Goal: Information Seeking & Learning: Learn about a topic

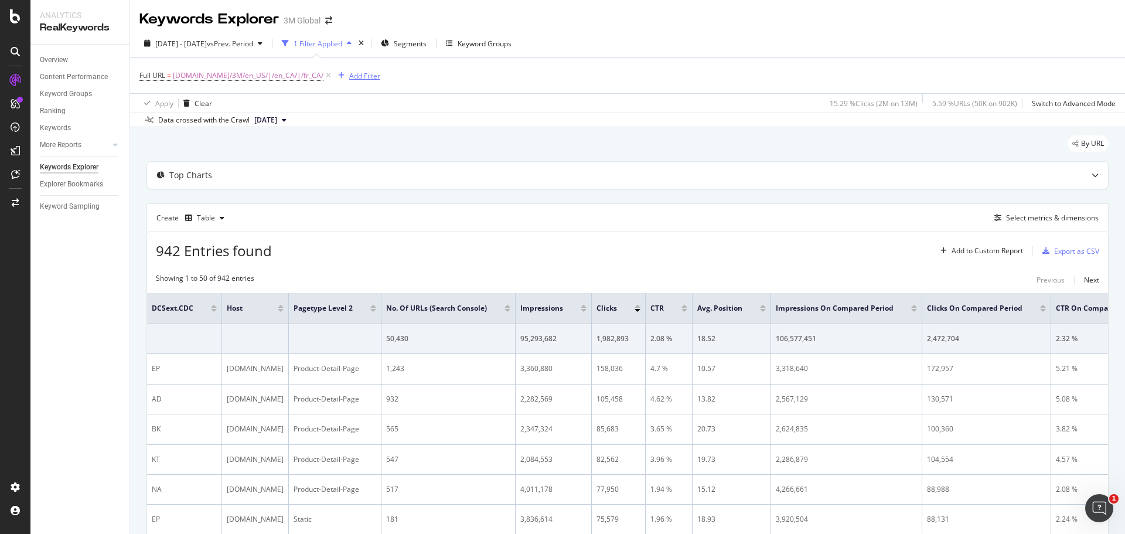
click at [349, 72] on div "Add Filter" at bounding box center [364, 76] width 31 height 10
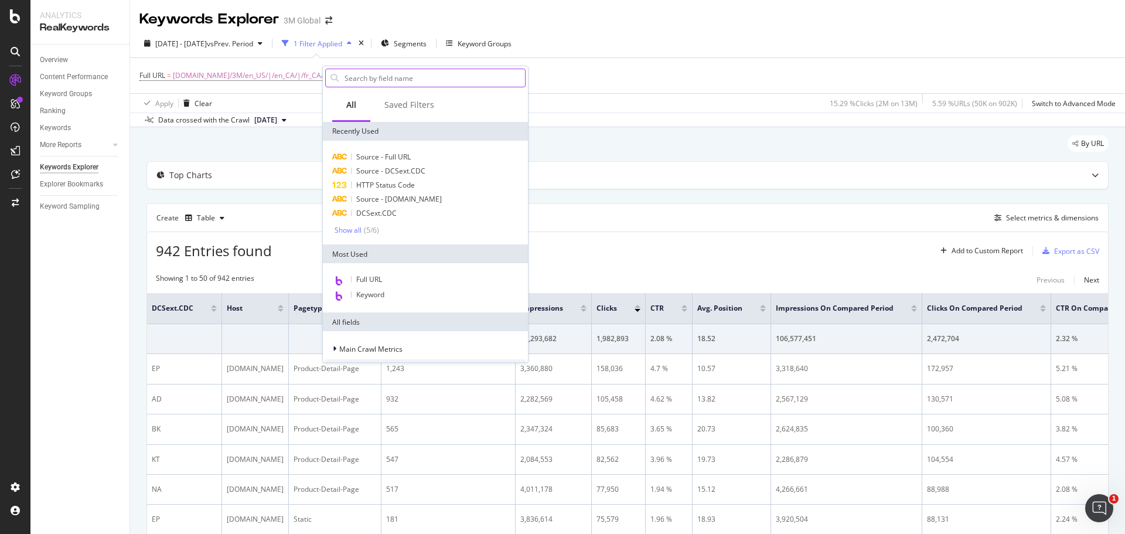
click at [400, 79] on input "text" at bounding box center [434, 78] width 182 height 18
type input "s"
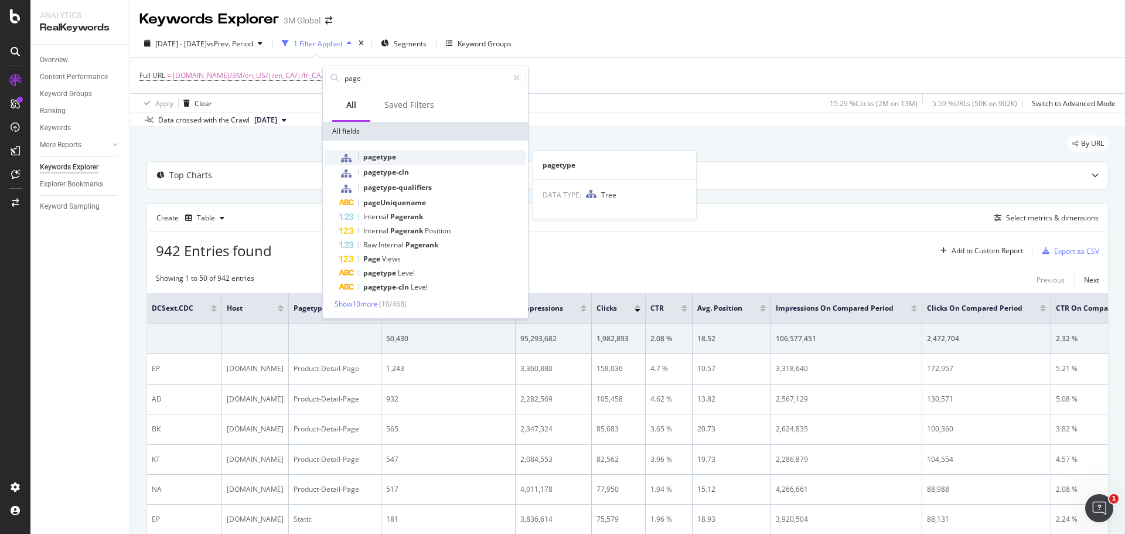
type input "page"
click at [391, 161] on span "pagetype" at bounding box center [379, 157] width 33 height 10
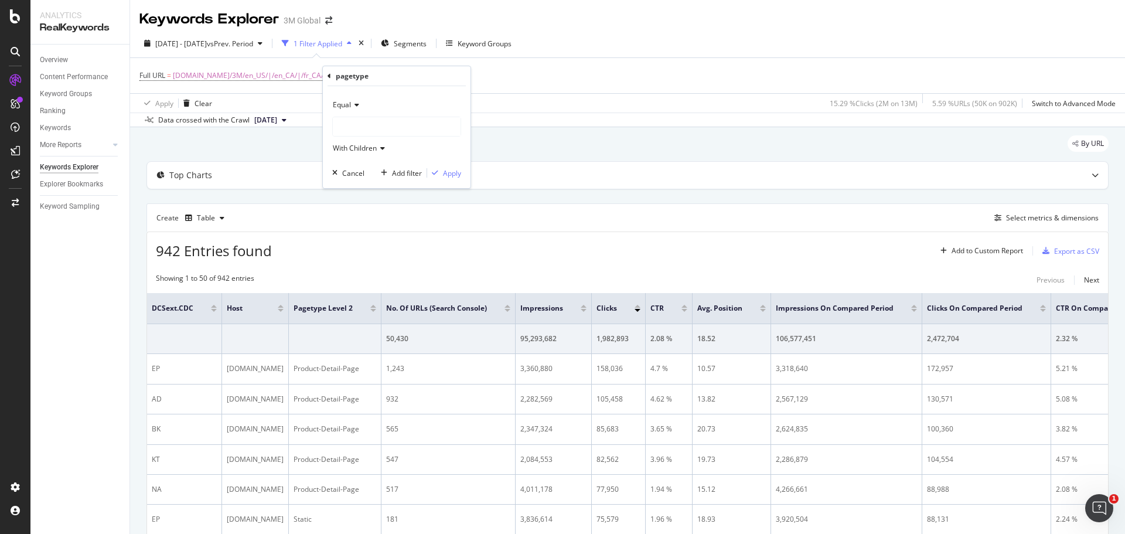
click at [380, 128] on div at bounding box center [397, 126] width 128 height 19
click at [342, 150] on icon at bounding box center [341, 149] width 4 height 7
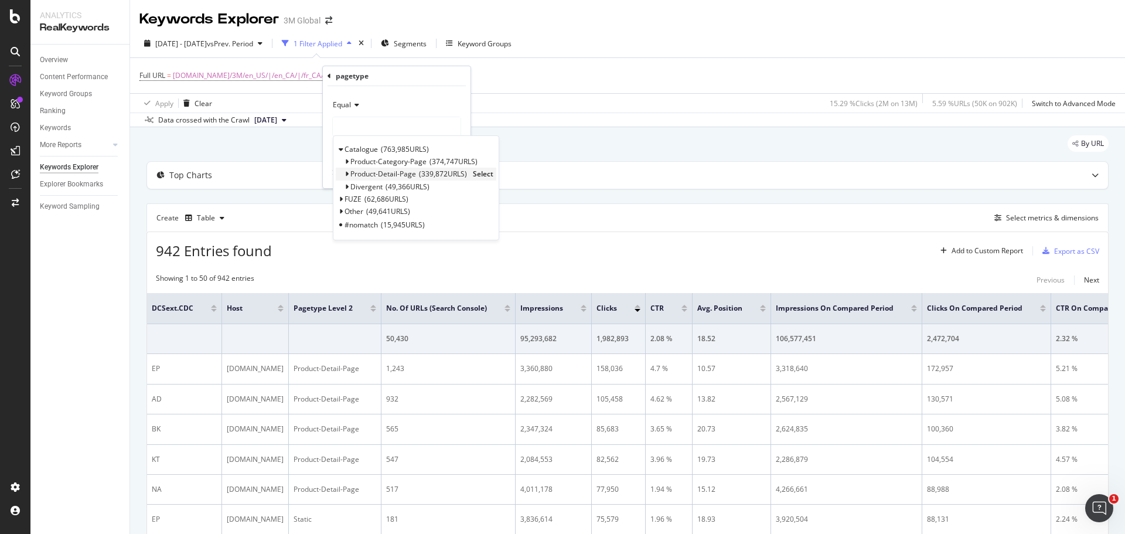
click at [483, 173] on span "Select" at bounding box center [483, 174] width 21 height 10
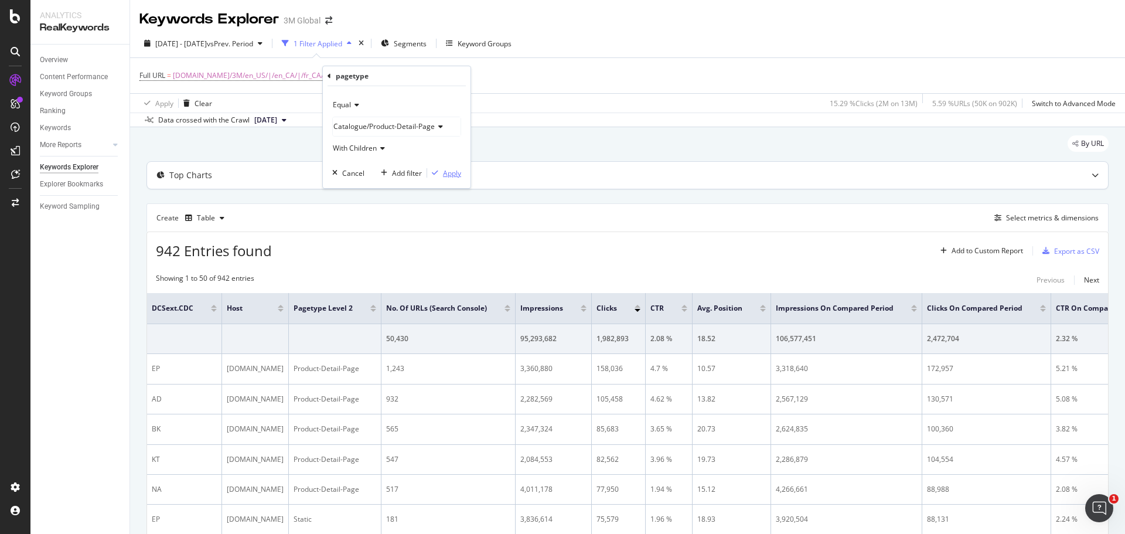
click at [449, 170] on div "Apply" at bounding box center [452, 173] width 18 height 10
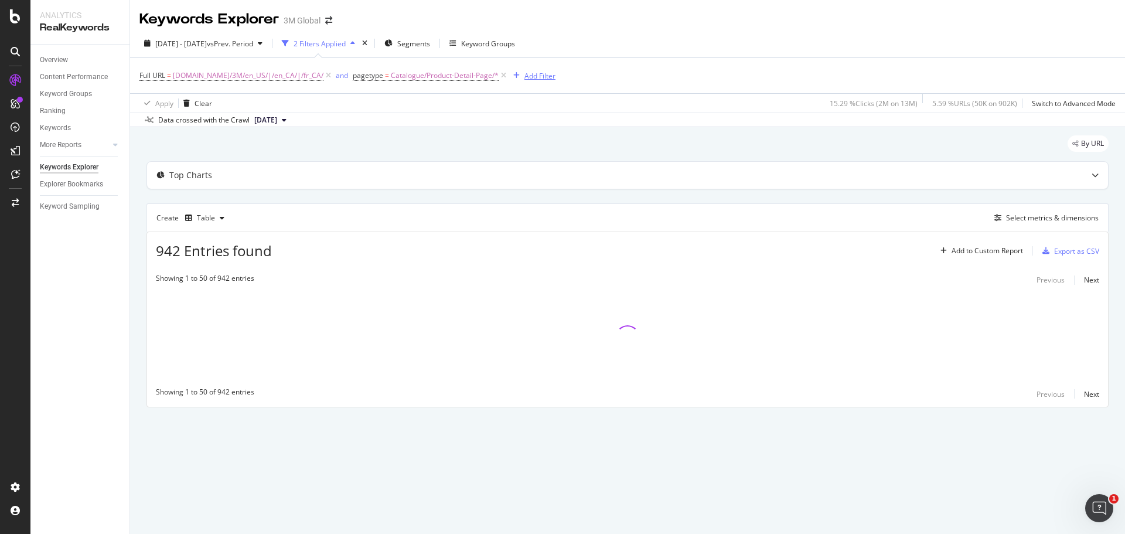
click at [524, 74] on div "Add Filter" at bounding box center [539, 76] width 31 height 10
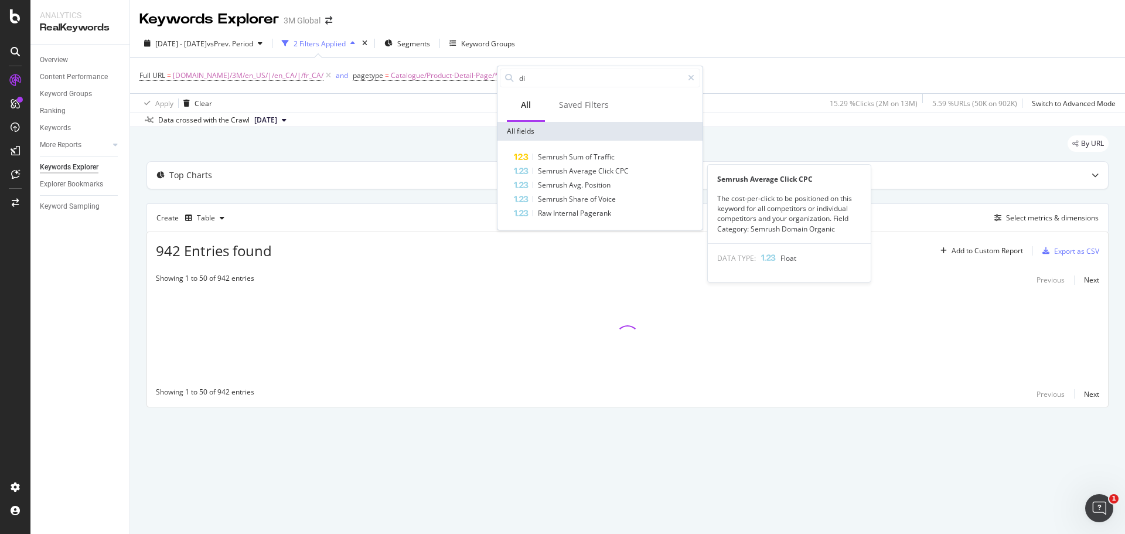
type input "d"
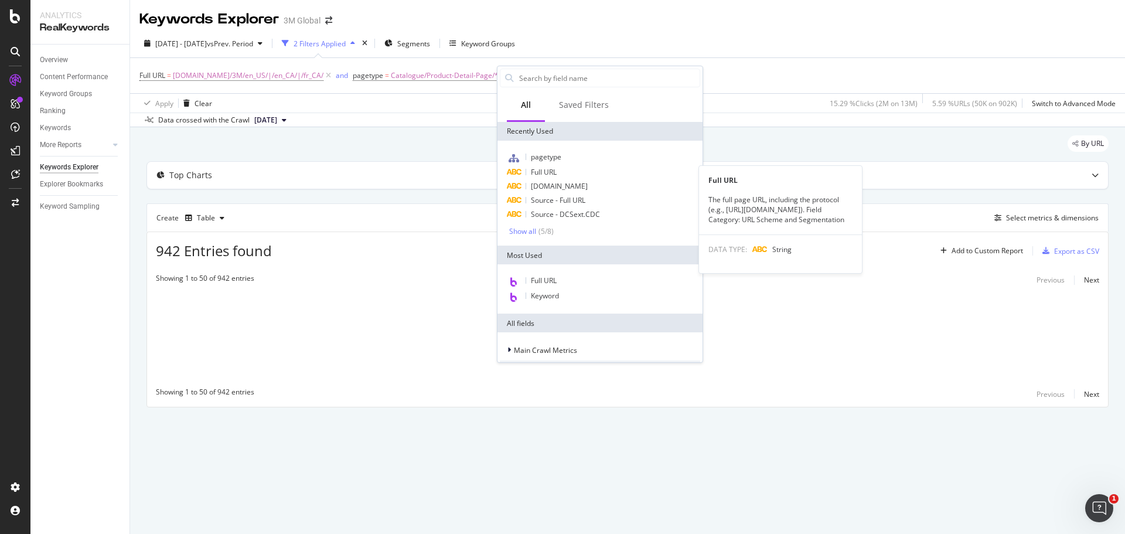
type input "v"
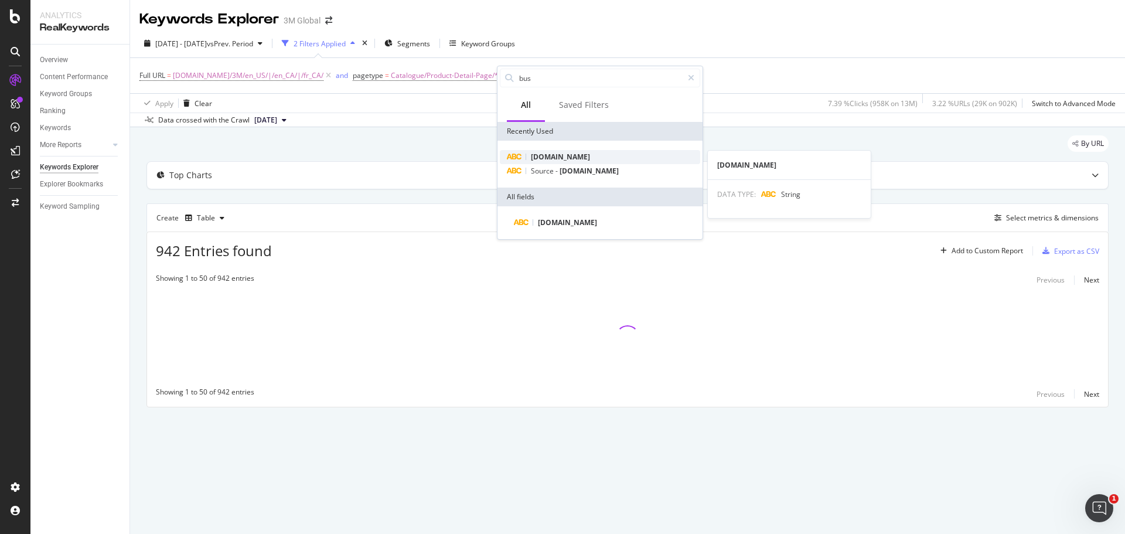
type input "bus"
click at [597, 155] on div "[DOMAIN_NAME]" at bounding box center [600, 157] width 200 height 14
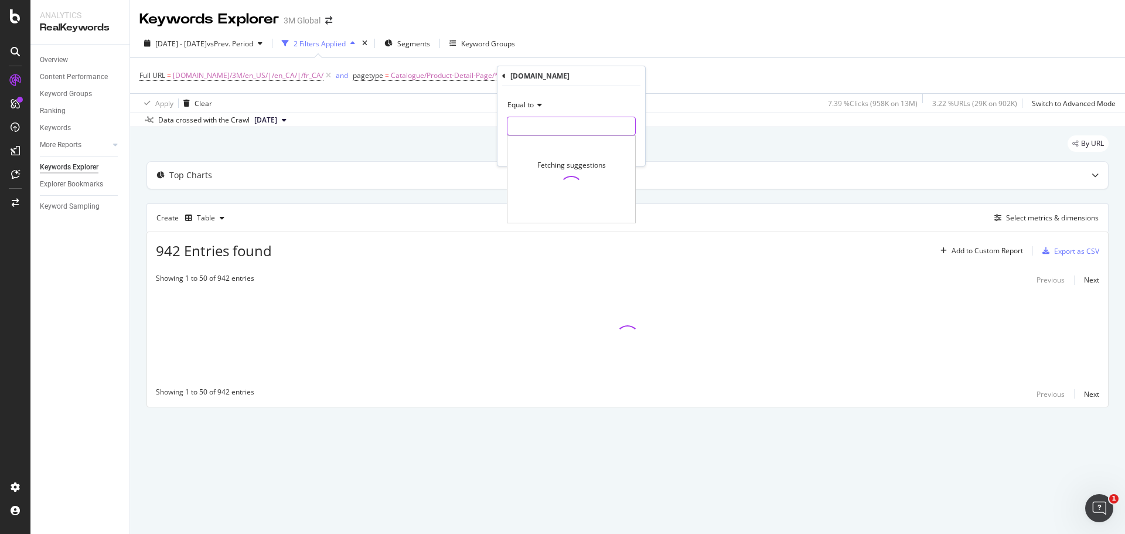
click at [574, 125] on input "text" at bounding box center [571, 126] width 128 height 19
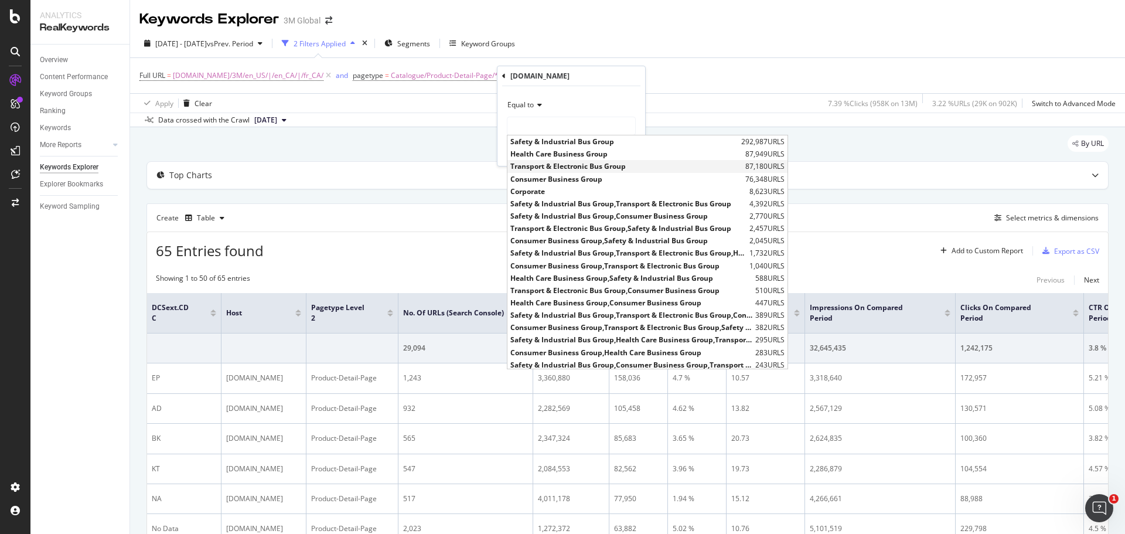
click at [563, 165] on span "Transport & Electronic Bus Group" at bounding box center [626, 166] width 232 height 10
type input "Transport & Electronic Bus Group"
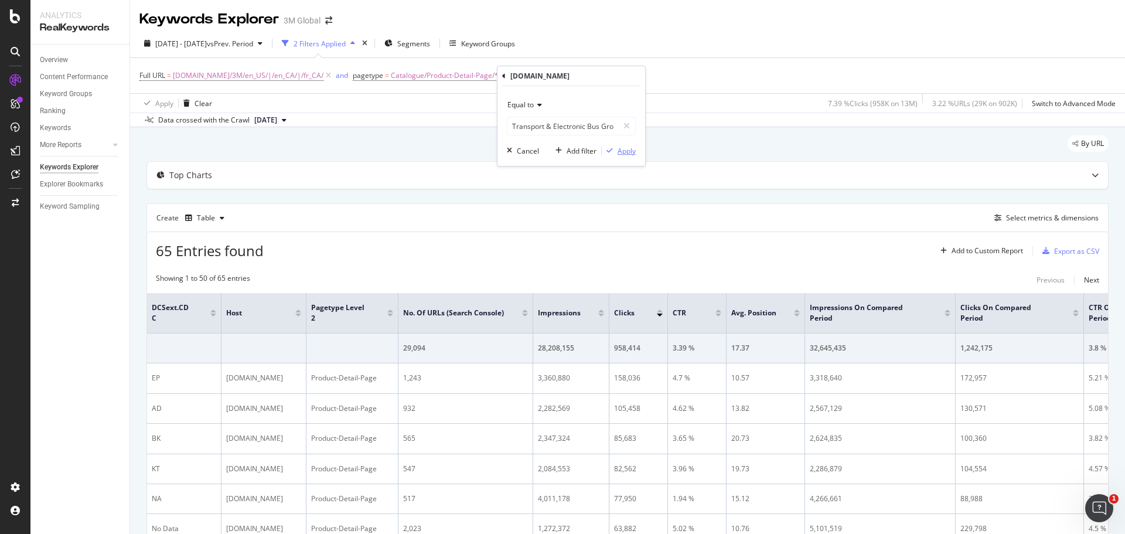
click at [618, 151] on div "Apply" at bounding box center [627, 151] width 18 height 10
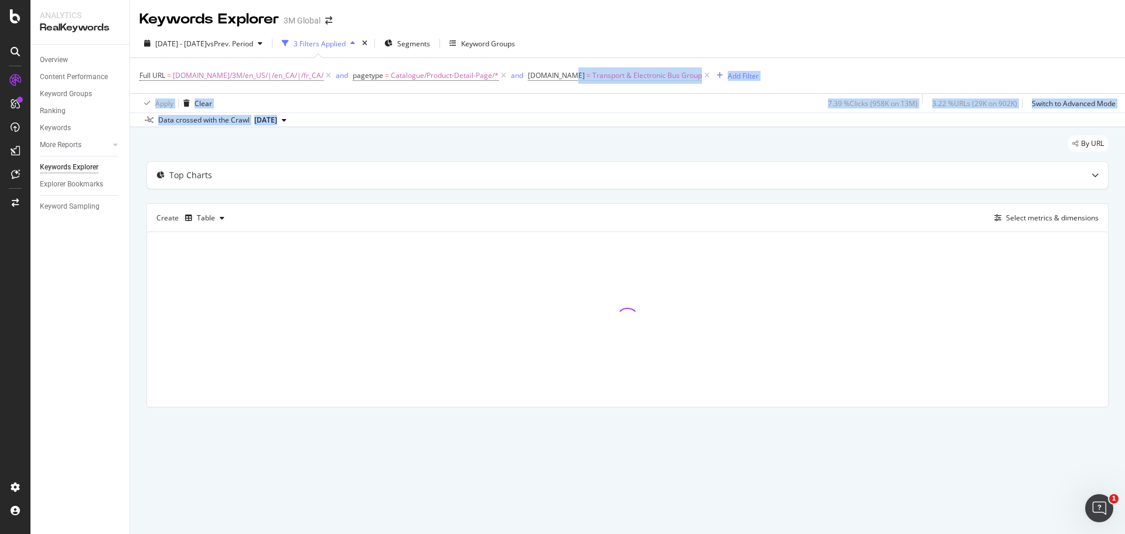
drag, startPoint x: 557, startPoint y: 77, endPoint x: 546, endPoint y: 116, distance: 40.2
click at [545, 115] on div "[DATE] - [DATE] vs Prev. Period 3 Filters Applied Segments Keyword Groups Full …" at bounding box center [627, 78] width 995 height 98
click at [810, 72] on div "Full URL = [DOMAIN_NAME]/3M/en_US/|/en_CA/|/fr_CA/ and pagetype = Catalogue/Pro…" at bounding box center [627, 75] width 976 height 35
click at [1037, 215] on div "Select metrics & dimensions" at bounding box center [1052, 218] width 93 height 10
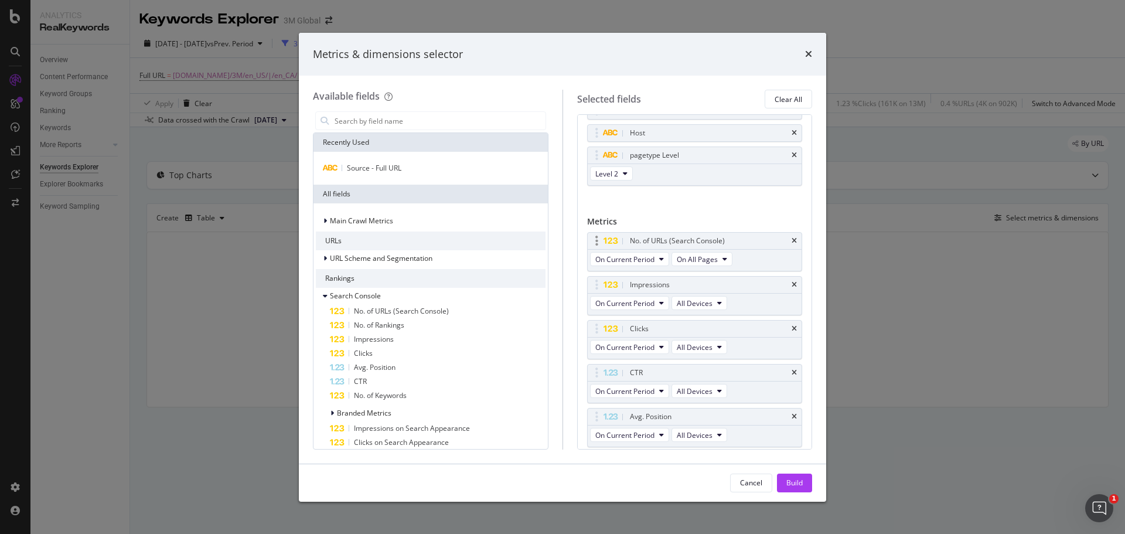
scroll to position [59, 0]
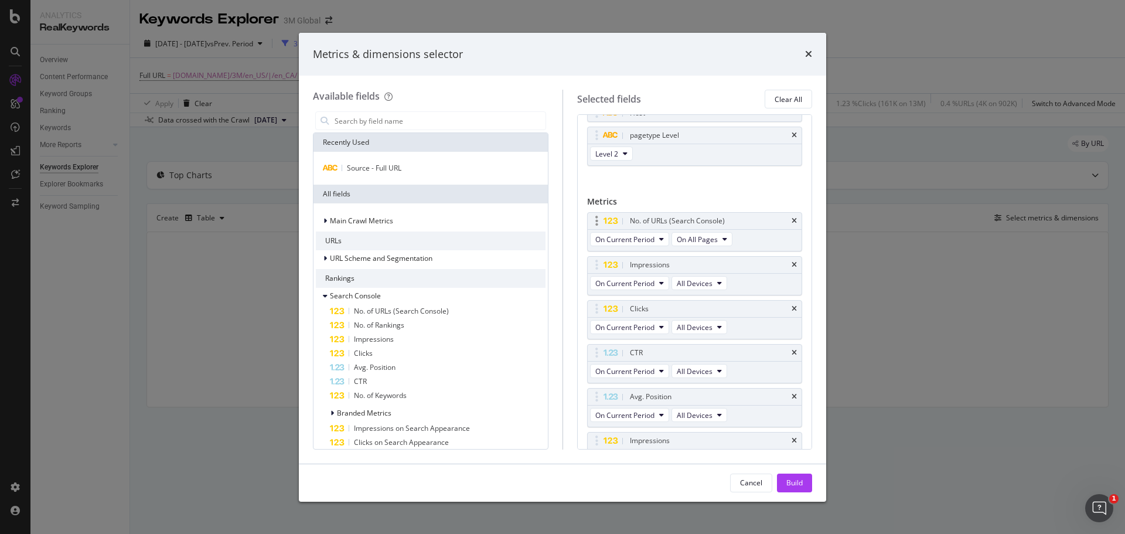
click at [787, 215] on div "No. of URLs (Search Console)" at bounding box center [695, 221] width 214 height 16
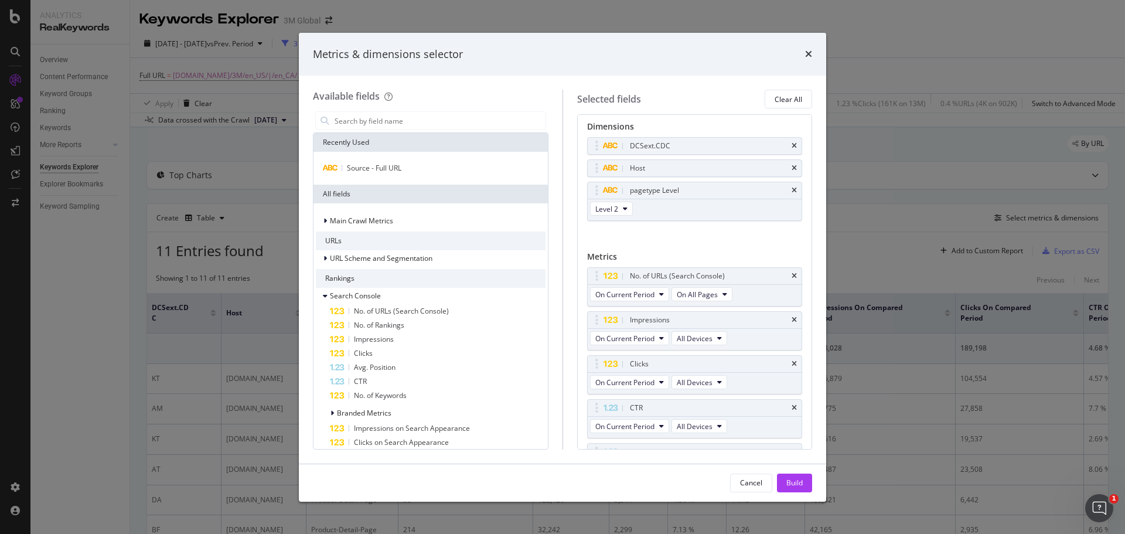
scroll to position [0, 0]
click at [786, 145] on div "DCSext.CDC" at bounding box center [695, 149] width 214 height 16
click at [792, 148] on icon "times" at bounding box center [794, 149] width 5 height 7
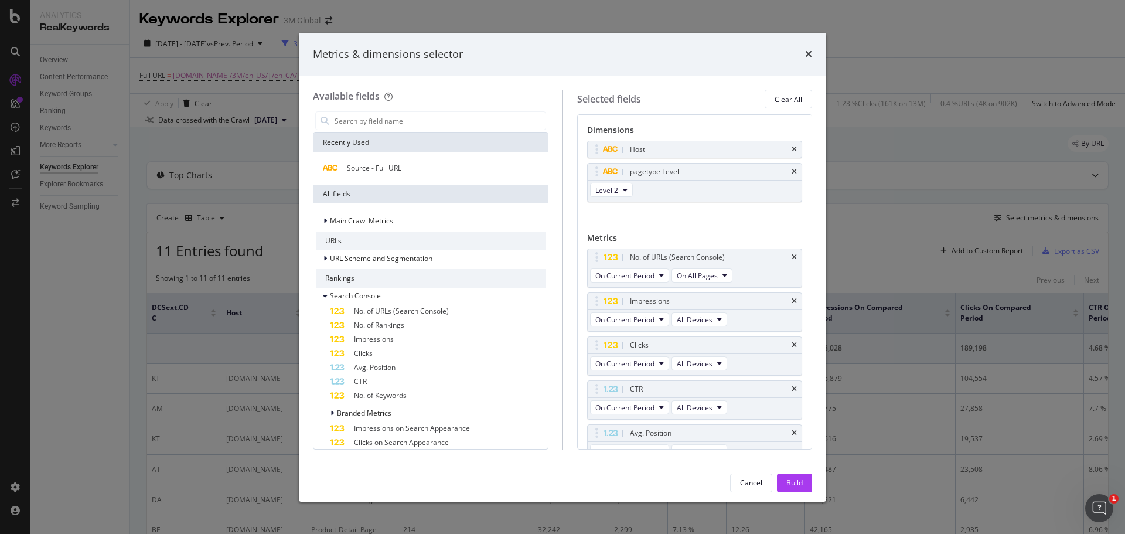
click at [792, 148] on icon "times" at bounding box center [794, 149] width 5 height 7
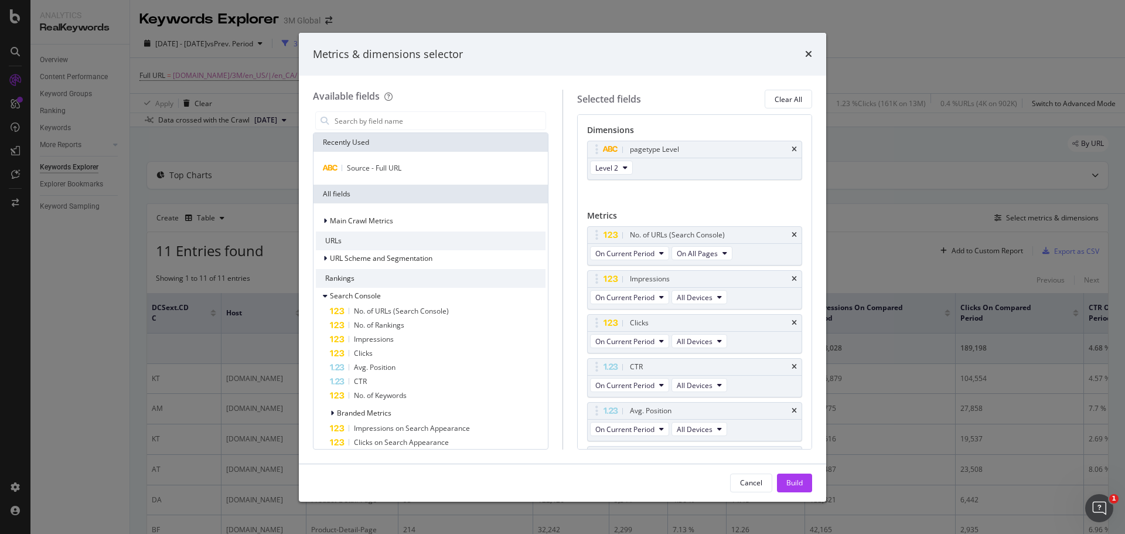
click at [792, 148] on icon "times" at bounding box center [794, 149] width 5 height 7
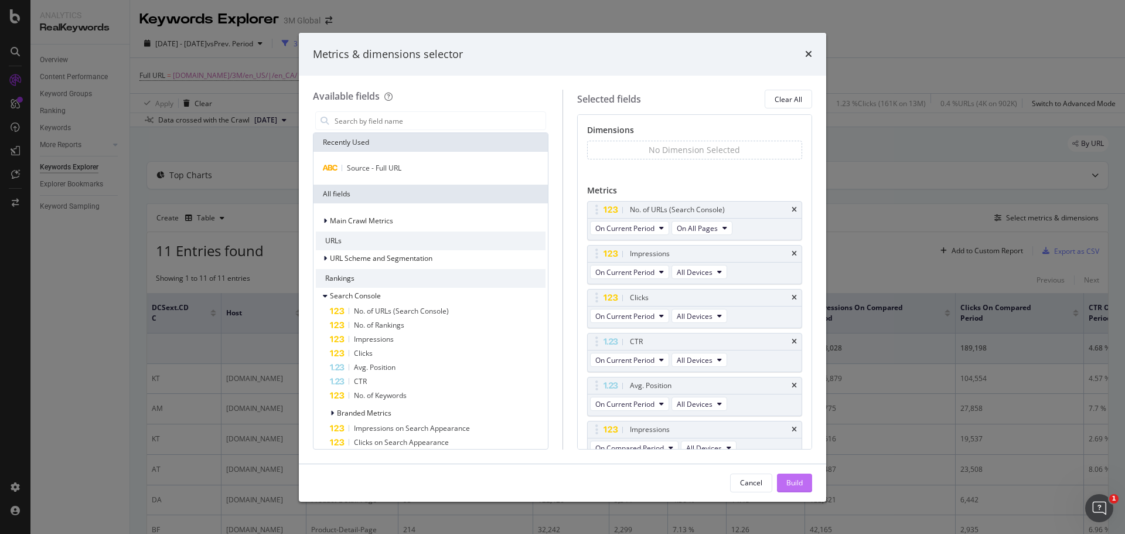
click at [797, 484] on div "Build" at bounding box center [794, 483] width 16 height 10
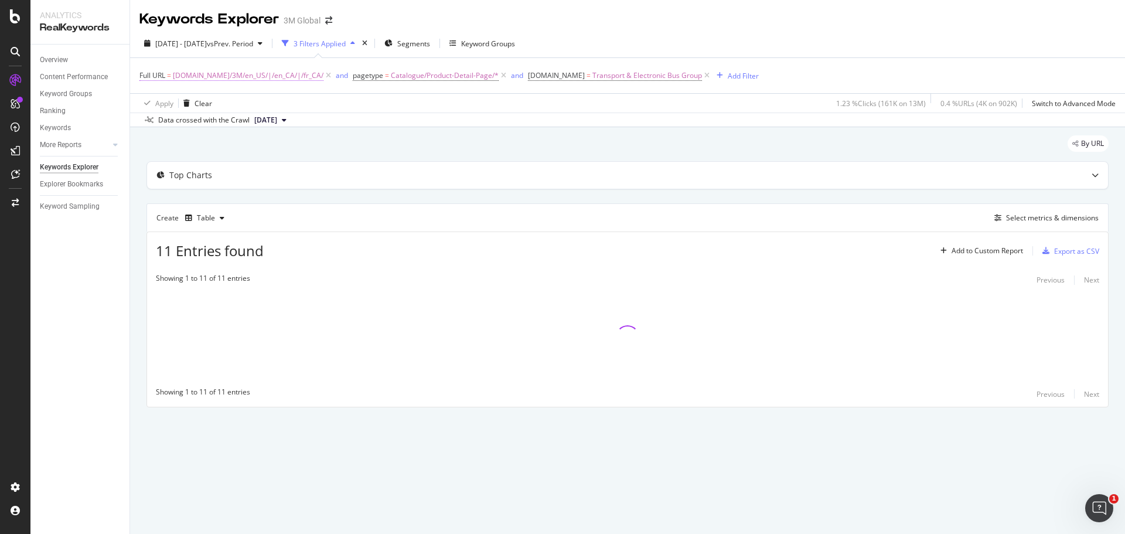
click at [292, 74] on span "[DOMAIN_NAME]/3M/en_US/|/en_CA/|/fr_CA/" at bounding box center [248, 75] width 151 height 16
click at [238, 125] on input "[DOMAIN_NAME]/3M/en_US/|/en_CA/|/fr_CA/" at bounding box center [205, 124] width 111 height 19
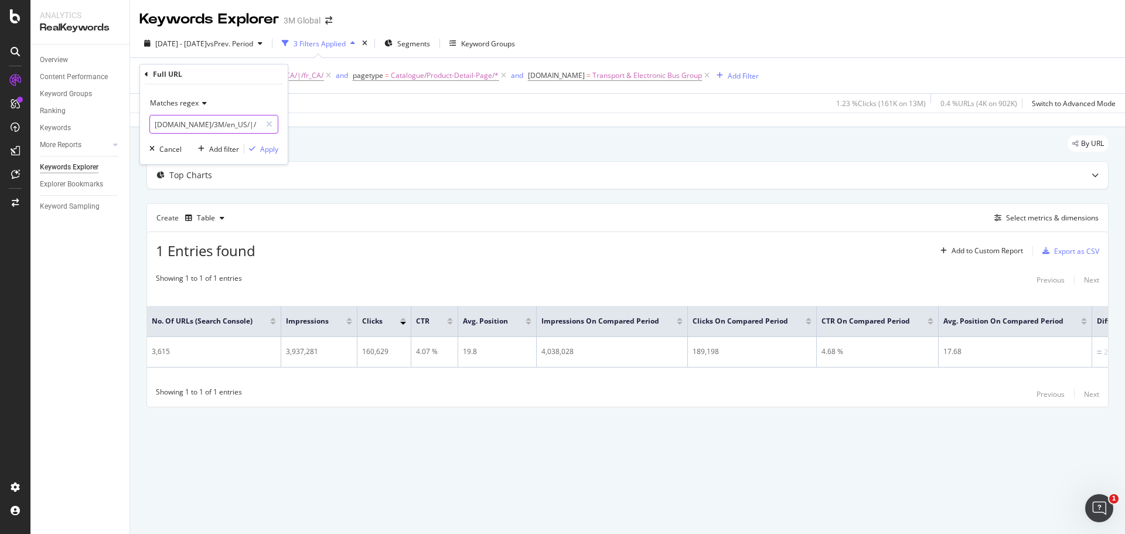
scroll to position [0, 36]
drag, startPoint x: 241, startPoint y: 122, endPoint x: 330, endPoint y: 128, distance: 89.8
click at [329, 128] on body "Analytics RealKeywords Overview Content Performance Keyword Groups Ranking Keyw…" at bounding box center [562, 267] width 1125 height 534
type input "[DOMAIN_NAME][URL]"
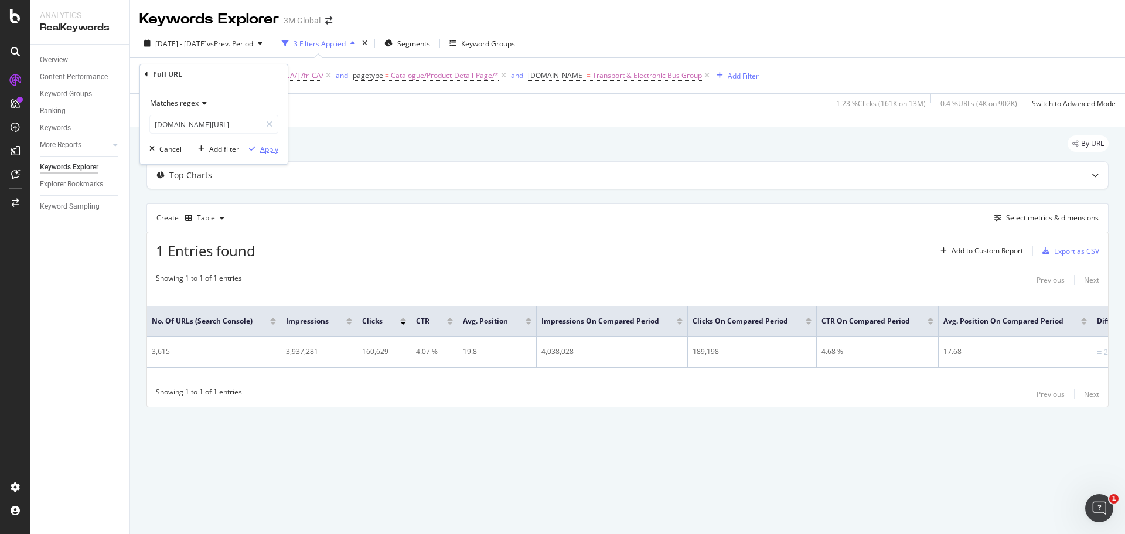
click at [271, 149] on div "Apply" at bounding box center [269, 149] width 18 height 10
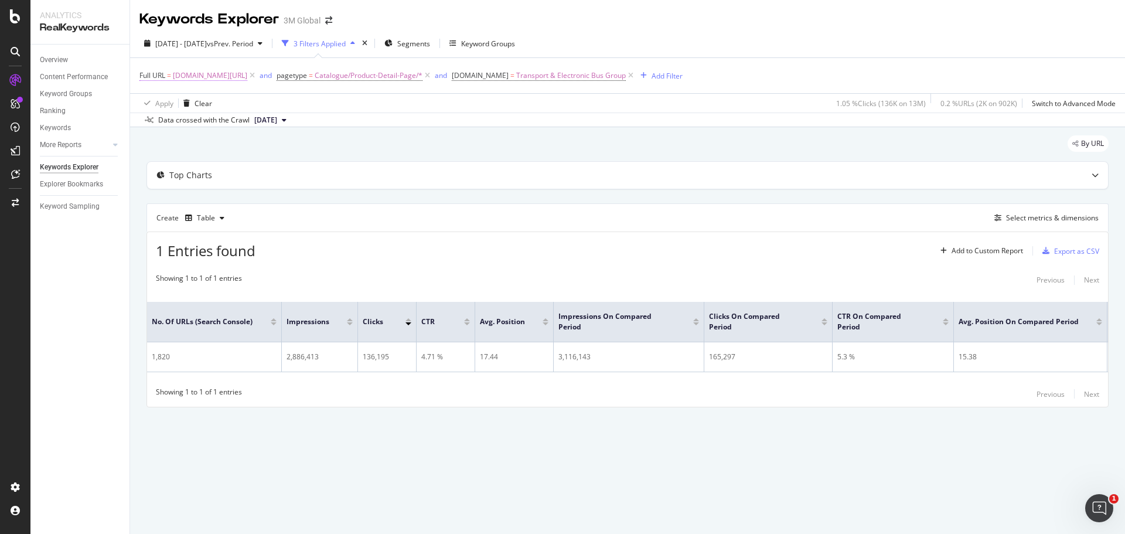
click at [241, 76] on span "[DOMAIN_NAME][URL]" at bounding box center [210, 75] width 74 height 16
click at [198, 125] on input "[DOMAIN_NAME][URL]" at bounding box center [205, 124] width 111 height 19
drag, startPoint x: 199, startPoint y: 122, endPoint x: 147, endPoint y: 122, distance: 52.2
click at [147, 122] on div "Matches regex [DOMAIN_NAME][URL] Cancel Add filter Apply" at bounding box center [214, 124] width 148 height 80
type input "/3M/en_US/"
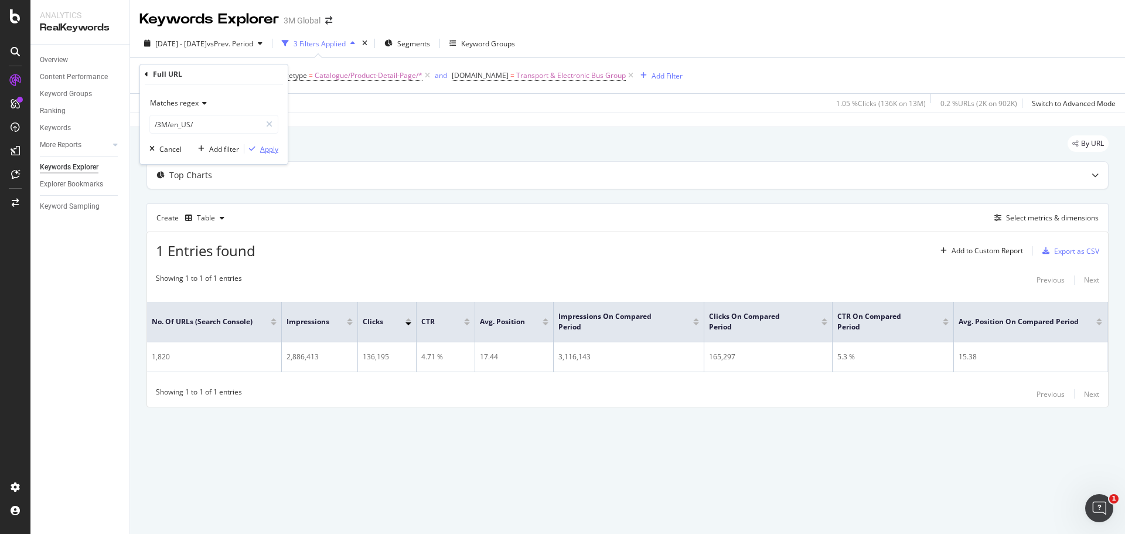
click at [266, 149] on div "Apply" at bounding box center [269, 149] width 18 height 10
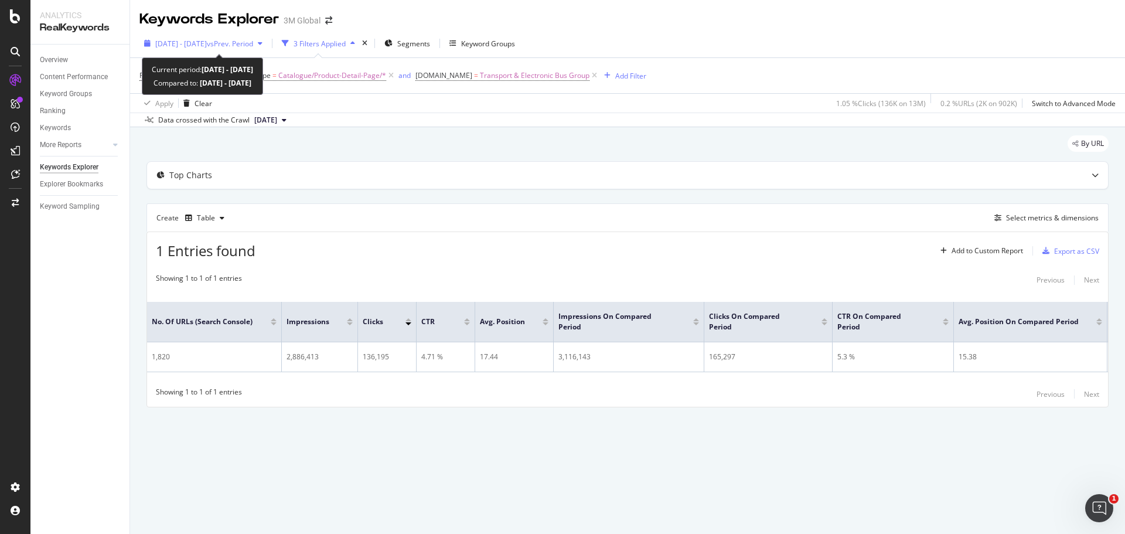
click at [247, 41] on span "vs Prev. Period" at bounding box center [230, 44] width 46 height 10
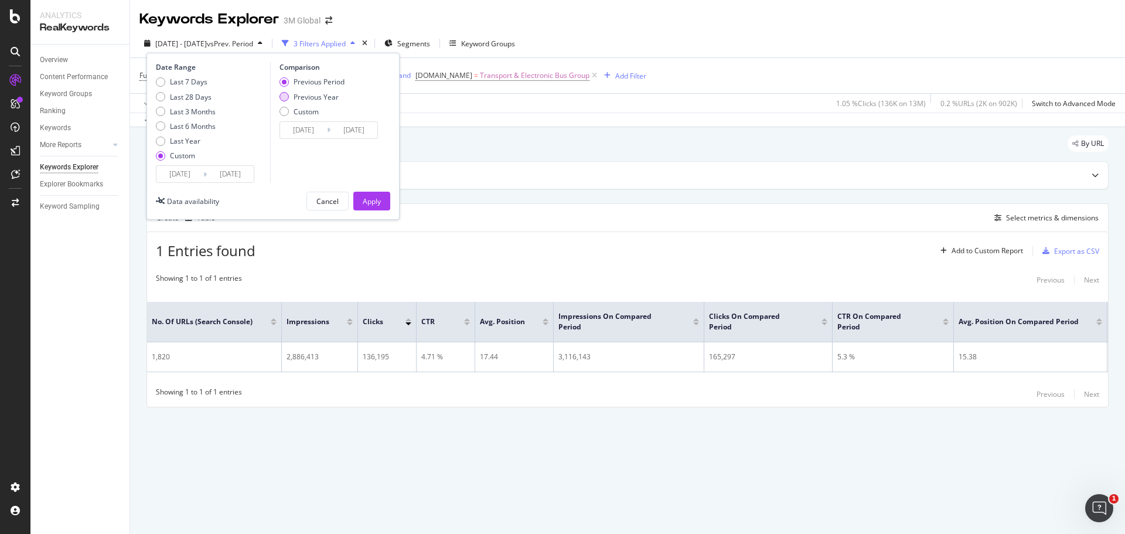
click at [284, 94] on div "Previous Year" at bounding box center [283, 96] width 9 height 9
type input "[DATE]"
click at [381, 202] on button "Apply" at bounding box center [371, 201] width 37 height 19
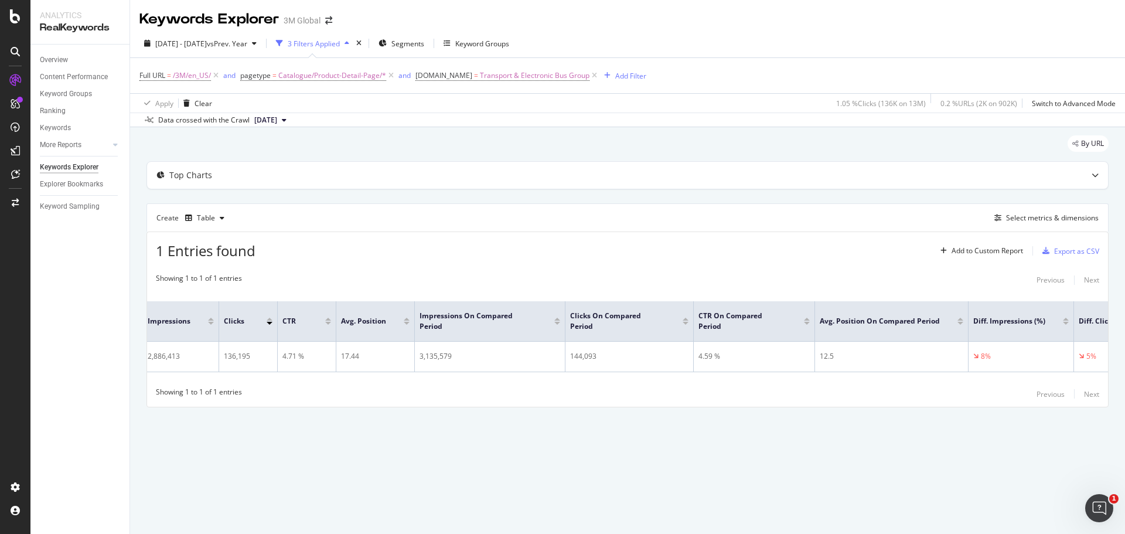
scroll to position [0, 372]
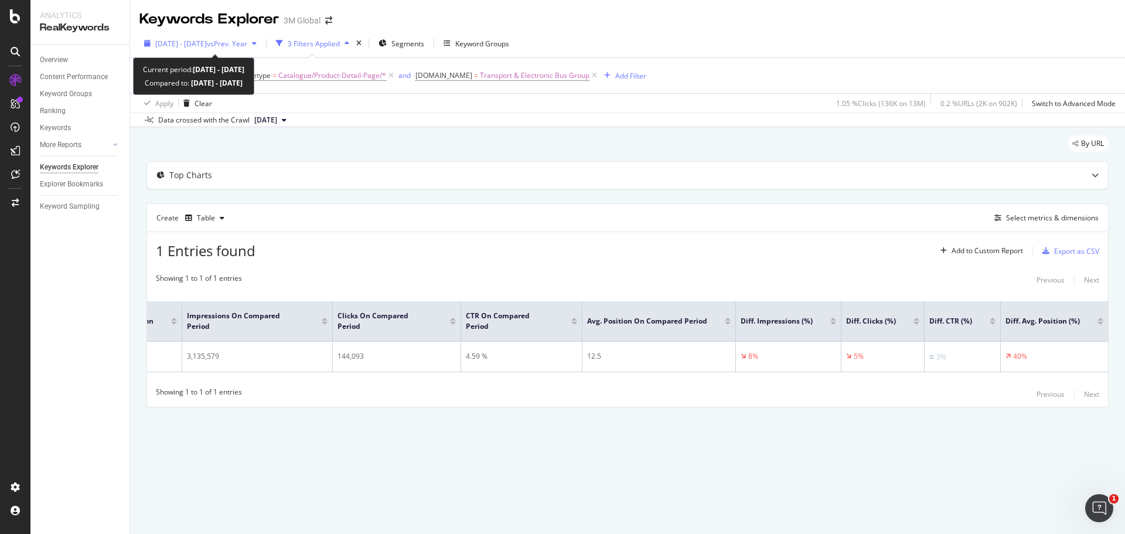
click at [207, 45] on span "[DATE] - [DATE]" at bounding box center [181, 44] width 52 height 10
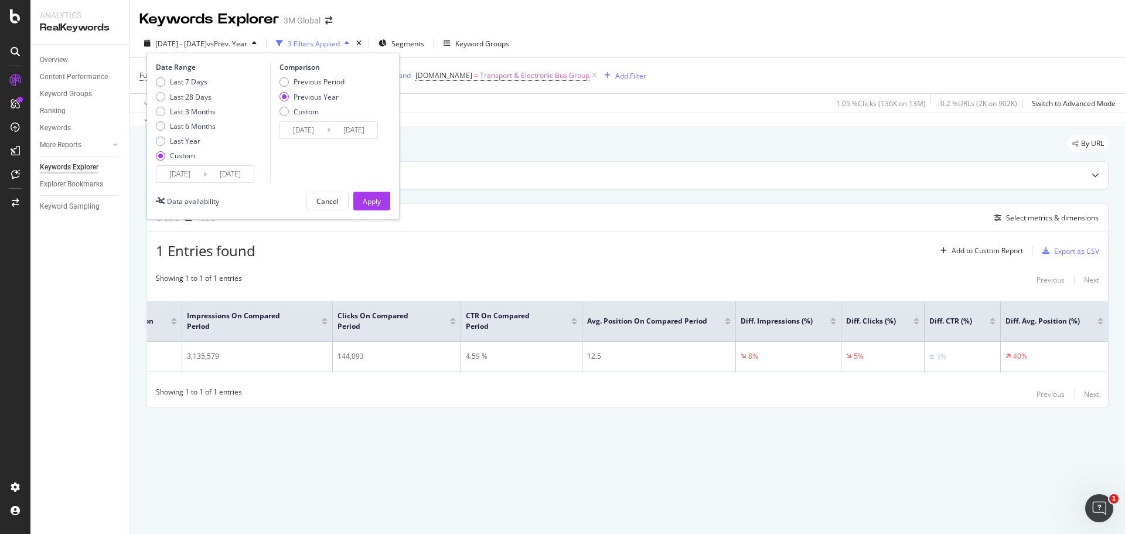
click at [306, 128] on input "[DATE]" at bounding box center [303, 130] width 47 height 16
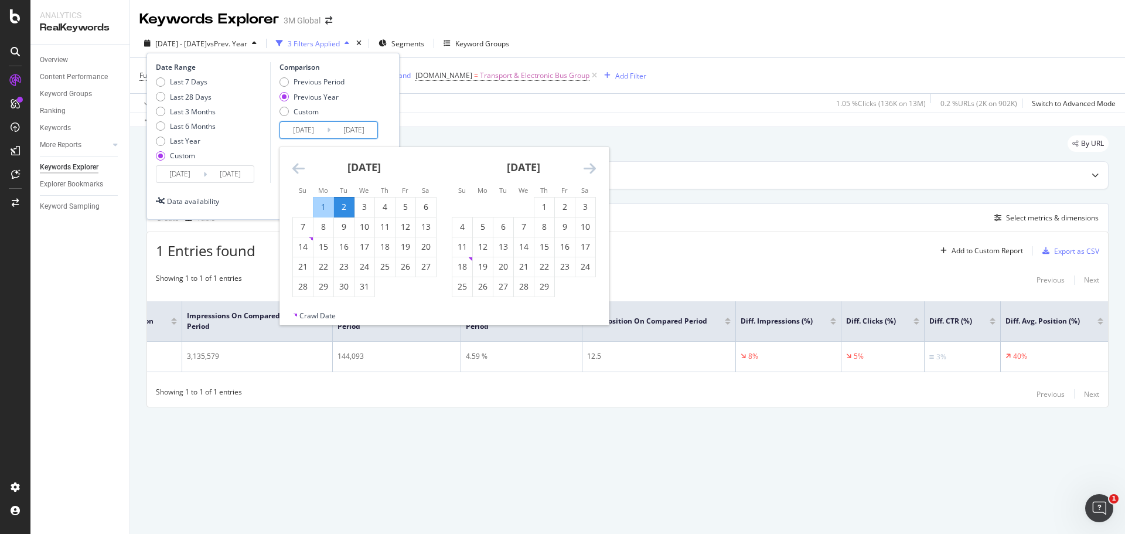
click at [216, 165] on div "[DATE] Navigate forward to interact with the calendar and select a date. Press …" at bounding box center [205, 174] width 98 height 18
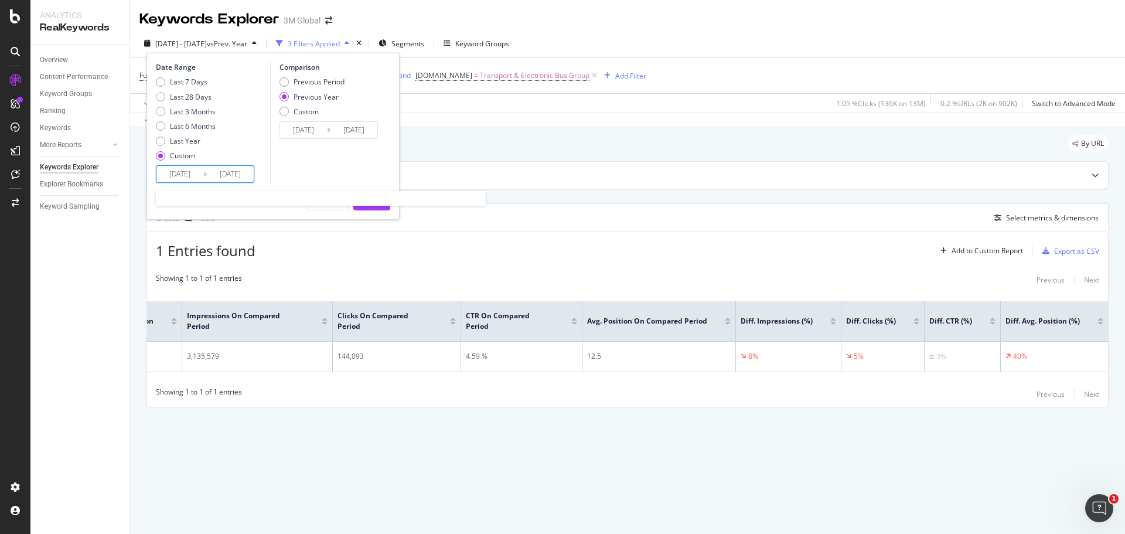
click at [209, 171] on input "[DATE]" at bounding box center [230, 174] width 47 height 16
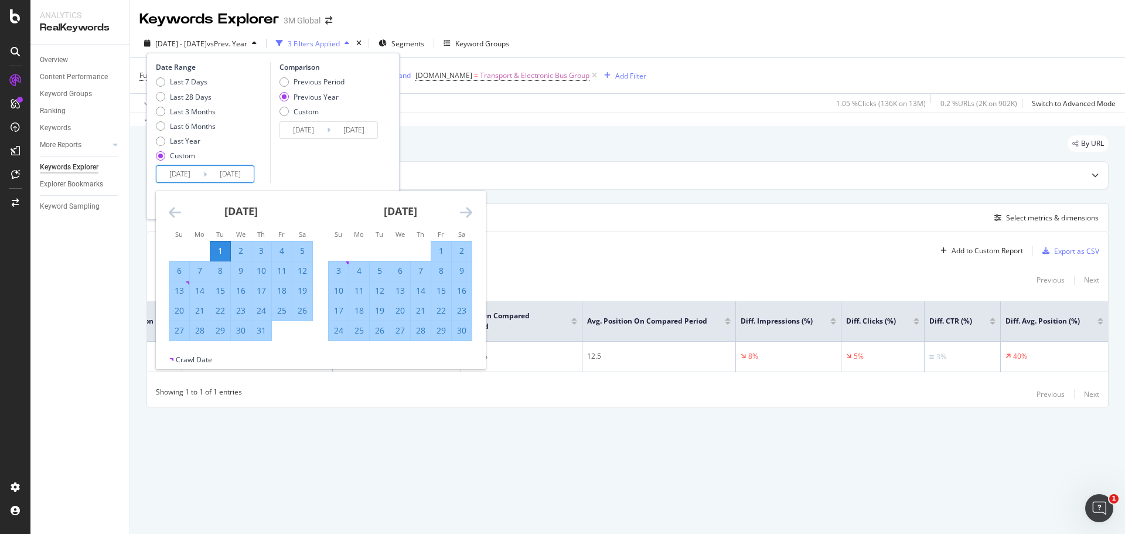
click at [170, 212] on icon "Move backward to switch to the previous month." at bounding box center [175, 212] width 12 height 14
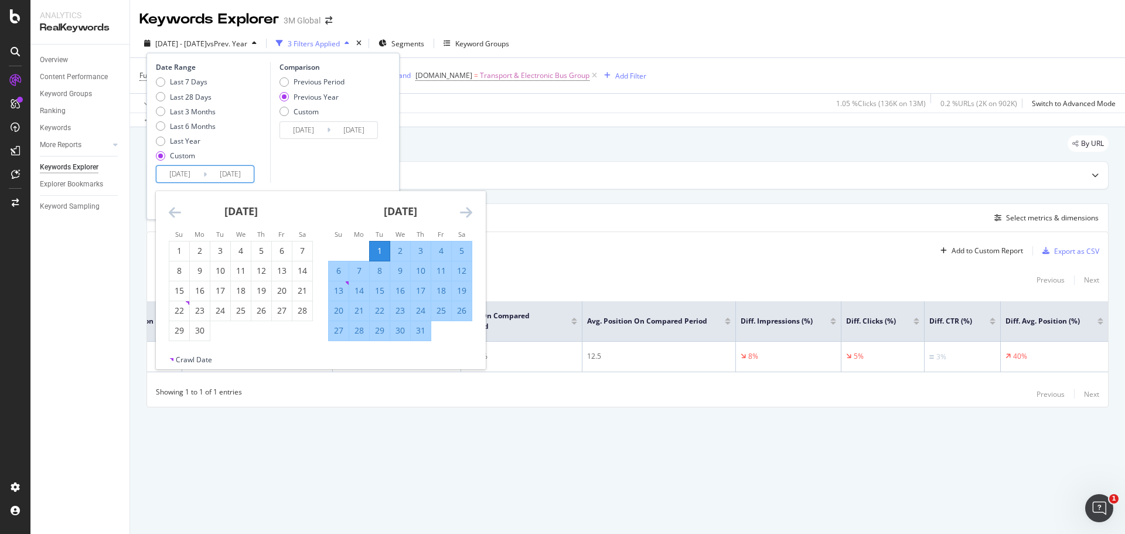
click at [465, 212] on icon "Move forward to switch to the next month." at bounding box center [466, 212] width 12 height 14
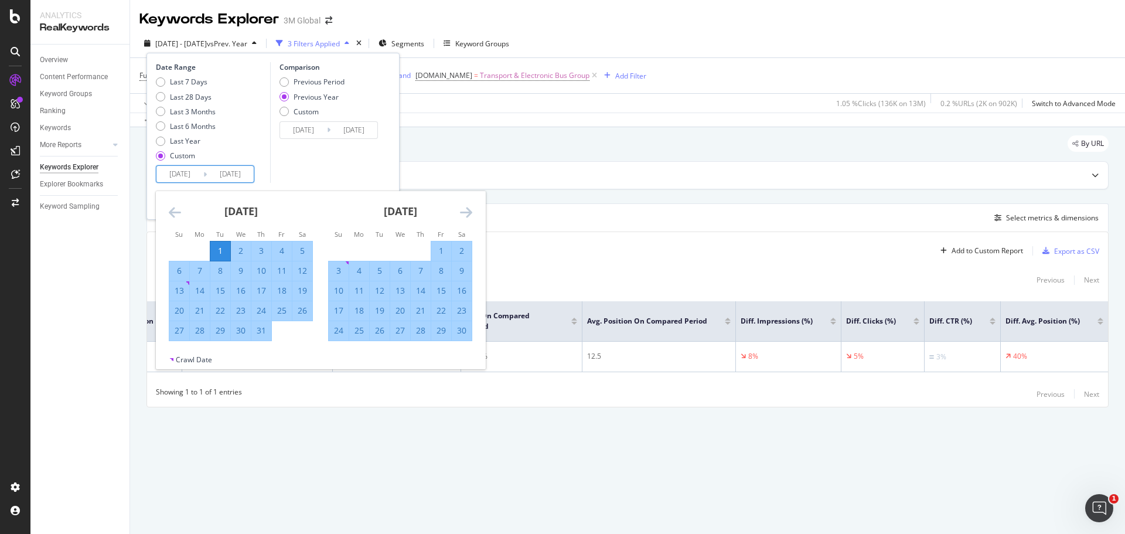
click at [465, 212] on icon "Move forward to switch to the next month." at bounding box center [466, 212] width 12 height 14
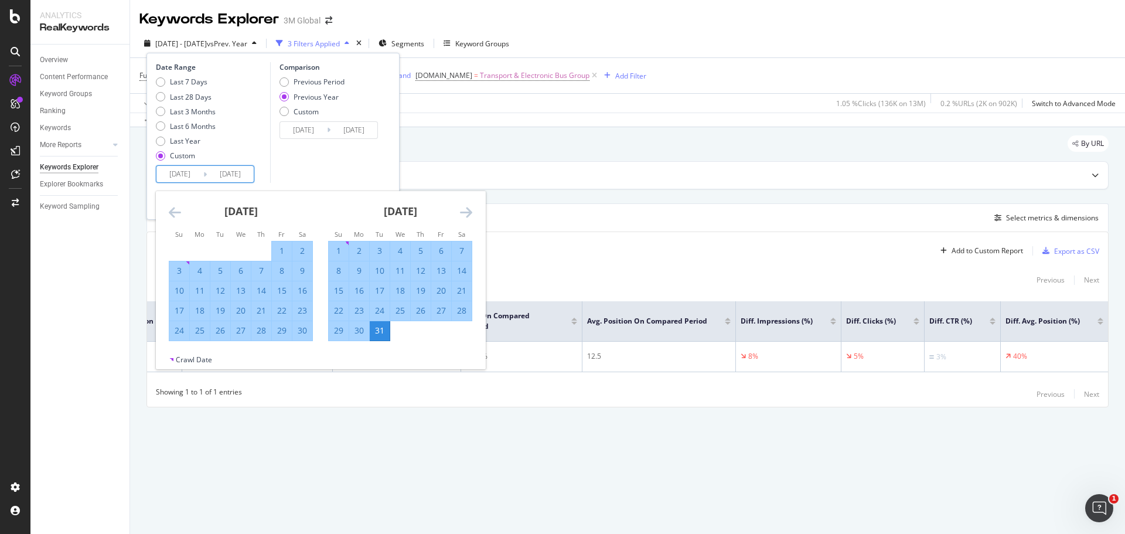
click at [465, 212] on icon "Move forward to switch to the next month." at bounding box center [466, 212] width 12 height 14
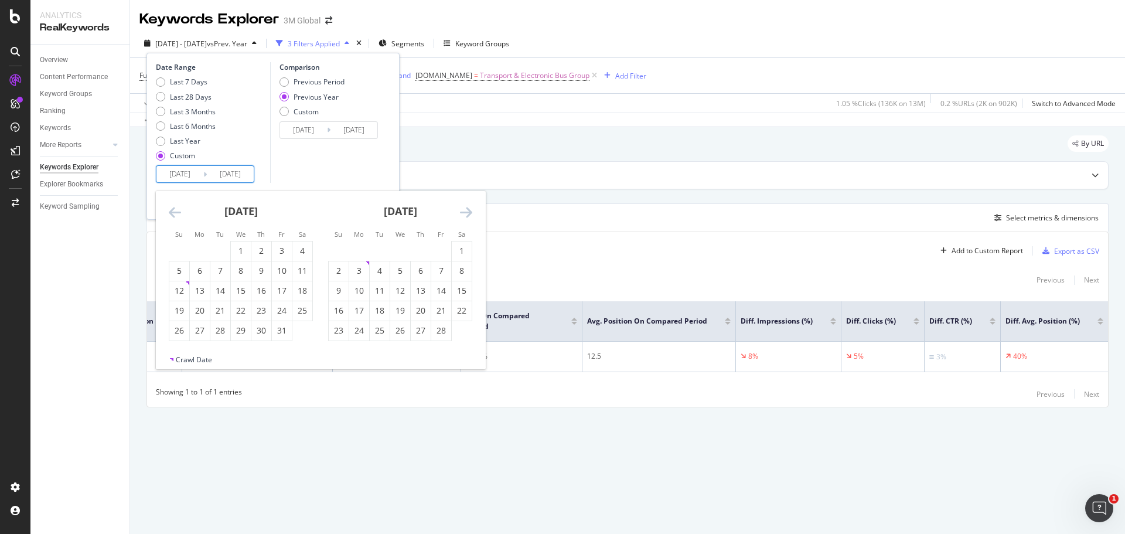
click at [465, 212] on icon "Move forward to switch to the next month." at bounding box center [466, 212] width 12 height 14
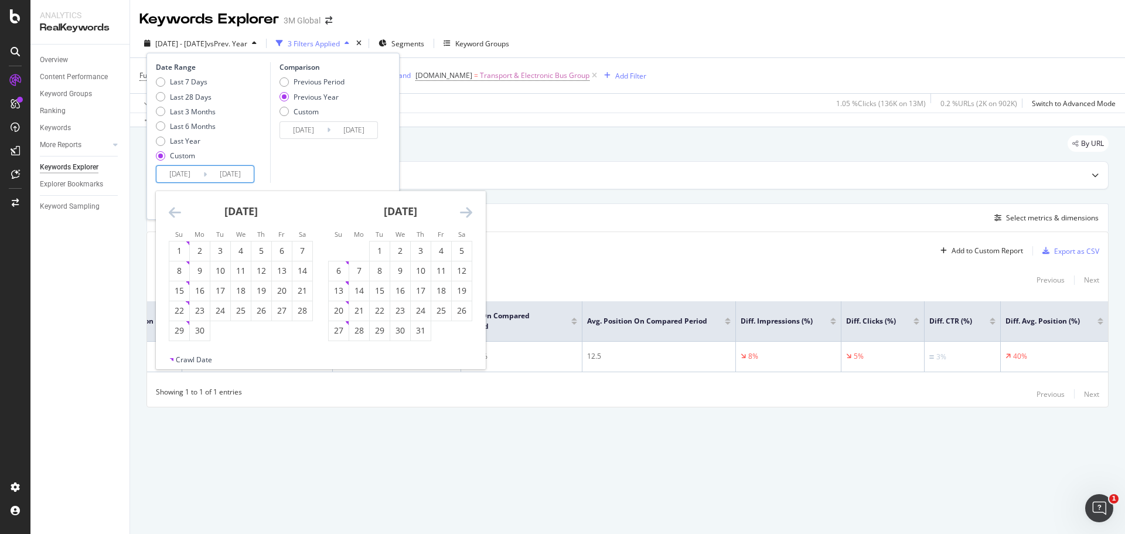
click at [465, 212] on icon "Move forward to switch to the next month." at bounding box center [466, 212] width 12 height 14
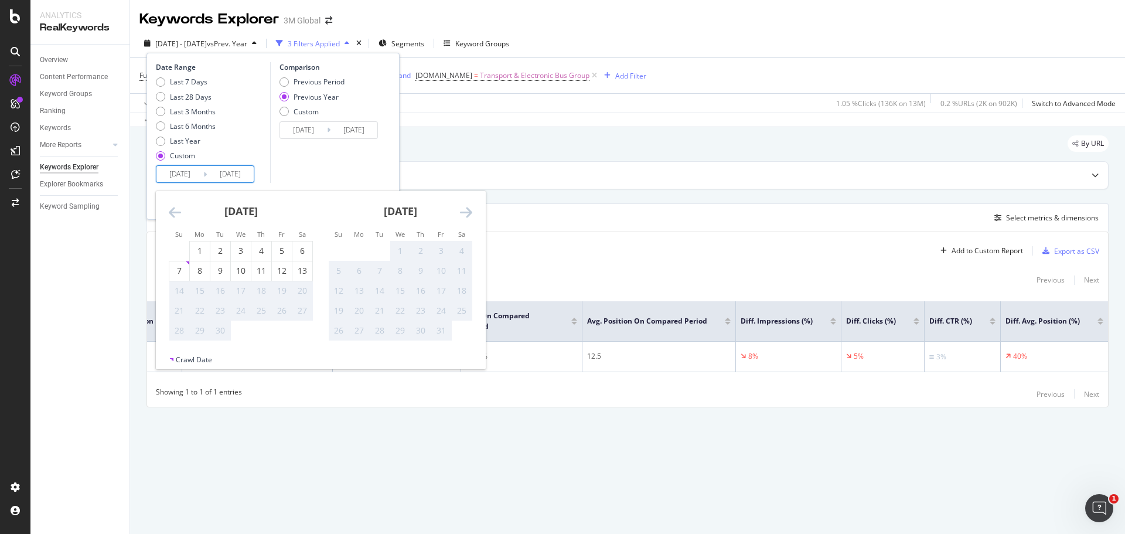
click at [465, 212] on icon "Move forward to switch to the next month." at bounding box center [466, 212] width 12 height 14
click at [172, 212] on icon "Move backward to switch to the previous month." at bounding box center [175, 212] width 12 height 14
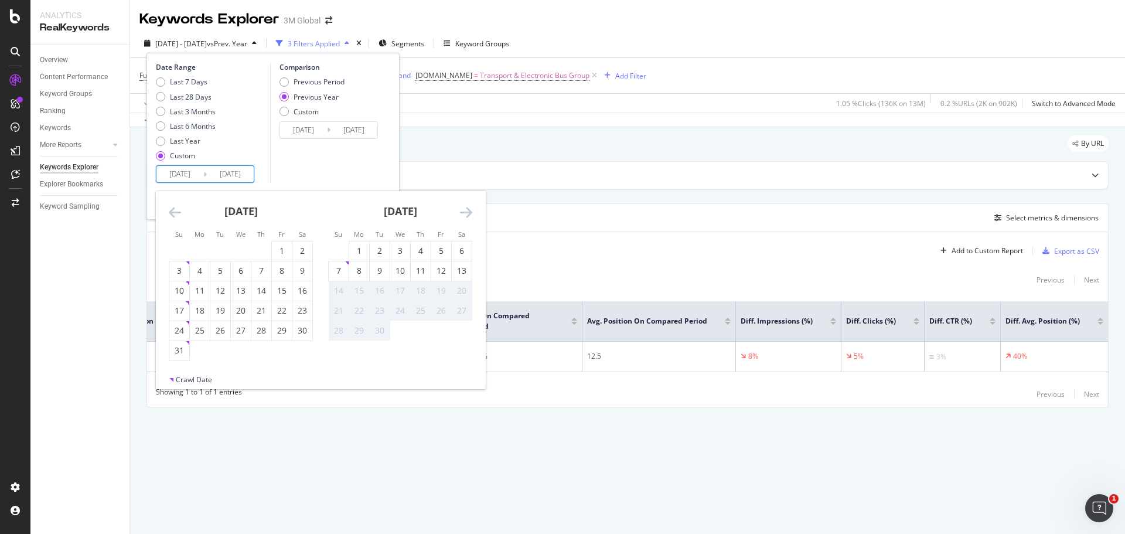
click at [172, 212] on icon "Move backward to switch to the previous month." at bounding box center [175, 212] width 12 height 14
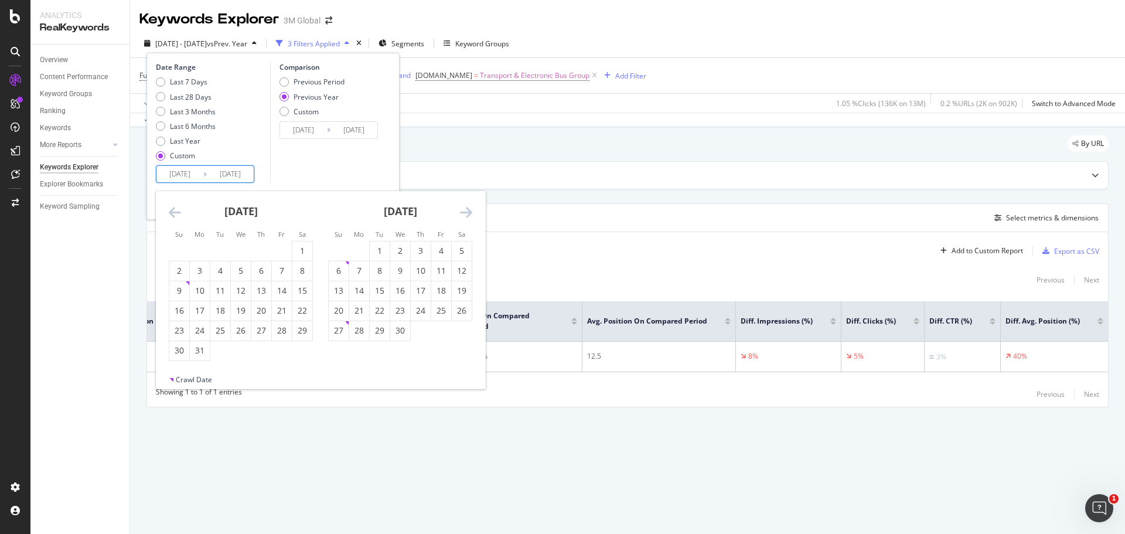
click at [172, 212] on icon "Move backward to switch to the previous month." at bounding box center [175, 212] width 12 height 14
click at [242, 247] on div "1" at bounding box center [241, 251] width 20 height 12
type input "[DATE]"
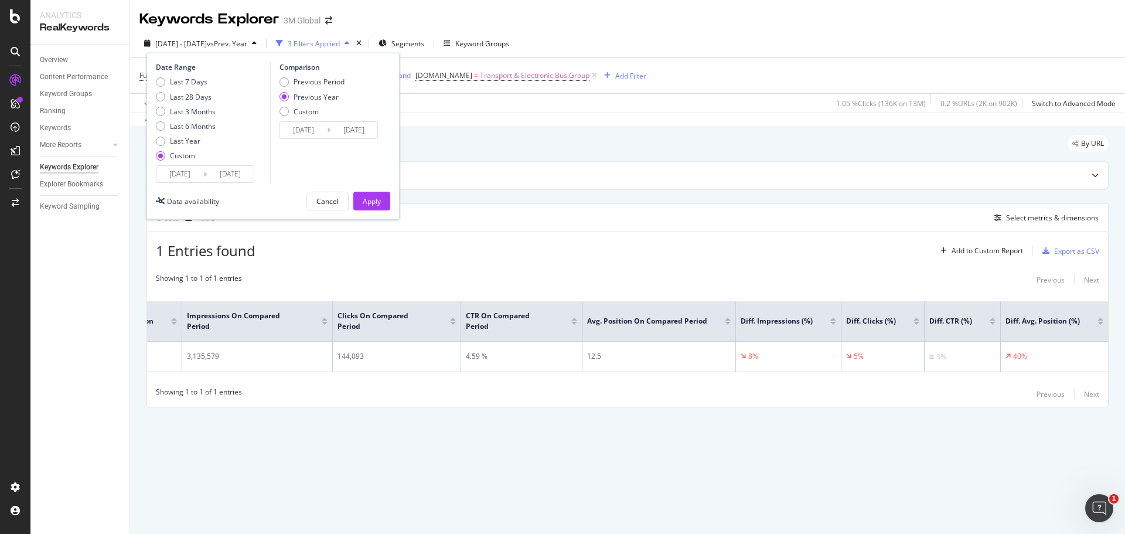
click at [226, 175] on input "[DATE]" at bounding box center [230, 174] width 47 height 16
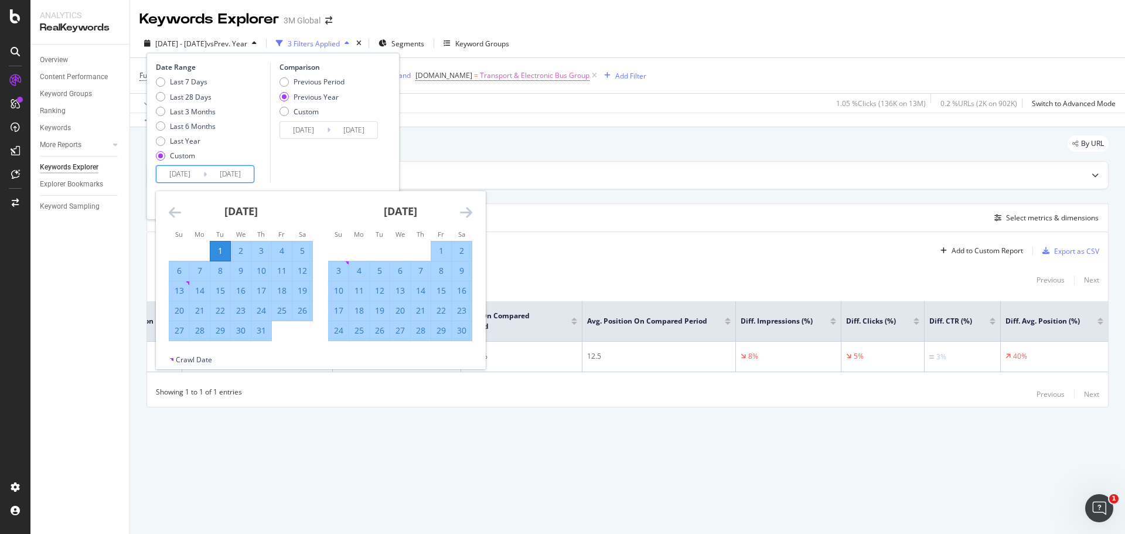
click at [173, 173] on input "[DATE]" at bounding box center [179, 174] width 47 height 16
drag, startPoint x: 214, startPoint y: 171, endPoint x: 255, endPoint y: 175, distance: 41.2
click at [255, 175] on div "Date Range Last 7 Days Last 28 Days Last 3 Months Last 6 Months Last Year Custo…" at bounding box center [211, 122] width 111 height 121
click at [180, 173] on input "[DATE]" at bounding box center [179, 174] width 47 height 16
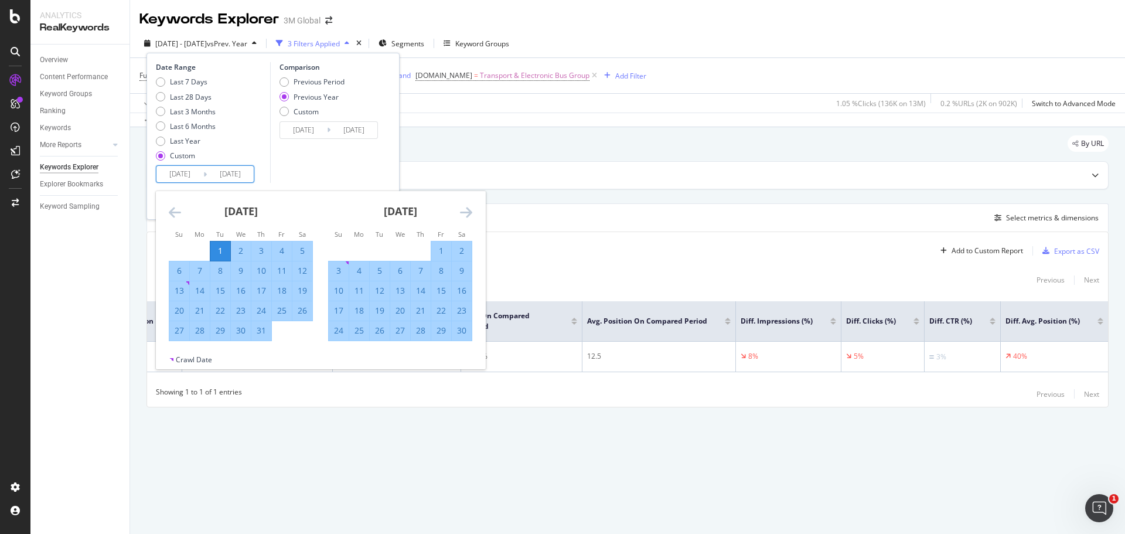
click at [180, 173] on input "[DATE]" at bounding box center [179, 174] width 47 height 16
type input "[DATE]"
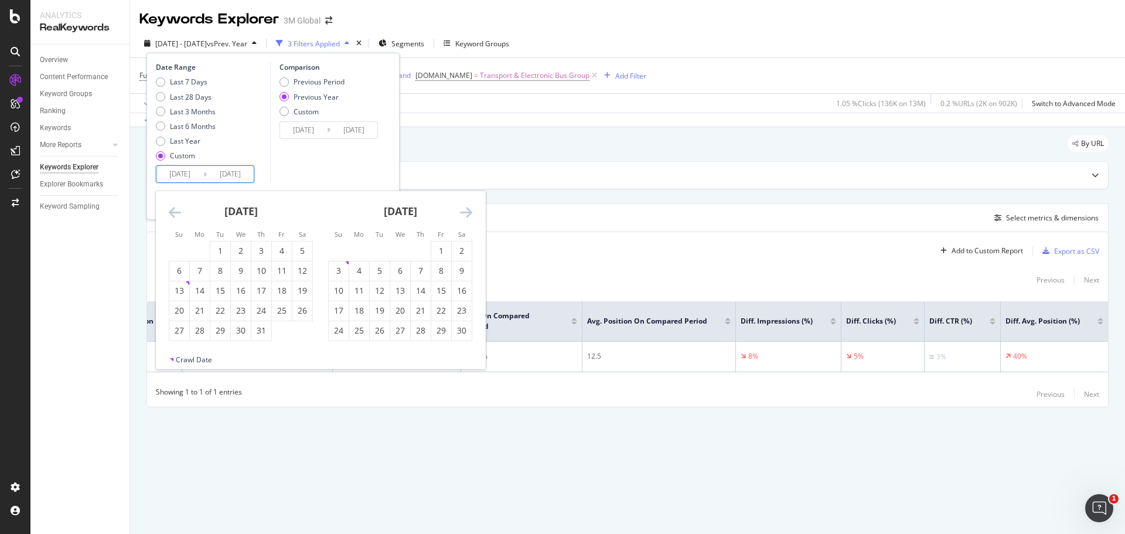
click at [468, 210] on icon "Move forward to switch to the next month." at bounding box center [466, 212] width 12 height 14
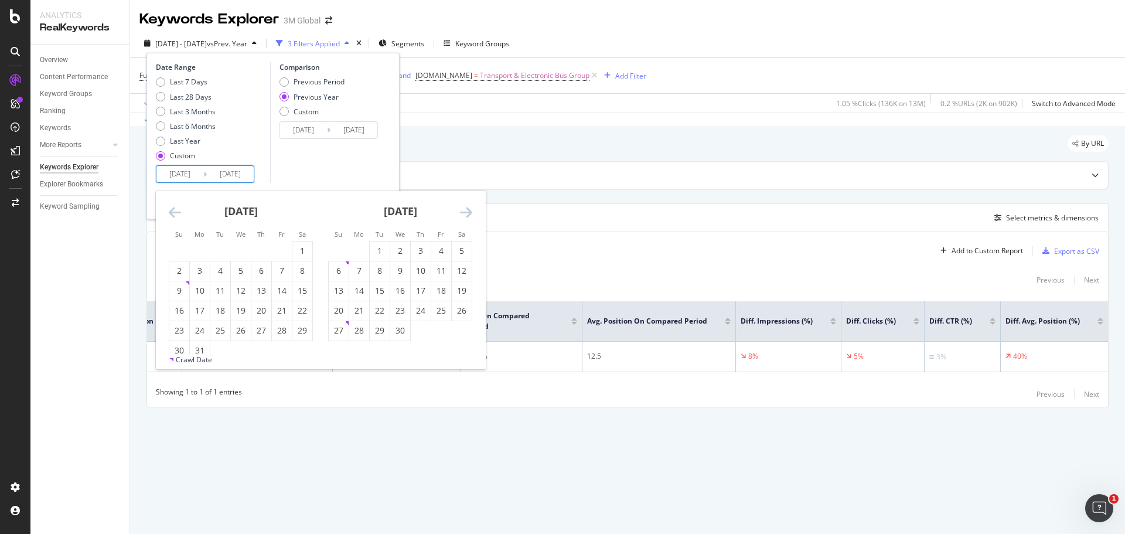
click at [468, 210] on icon "Move forward to switch to the next month." at bounding box center [466, 212] width 12 height 14
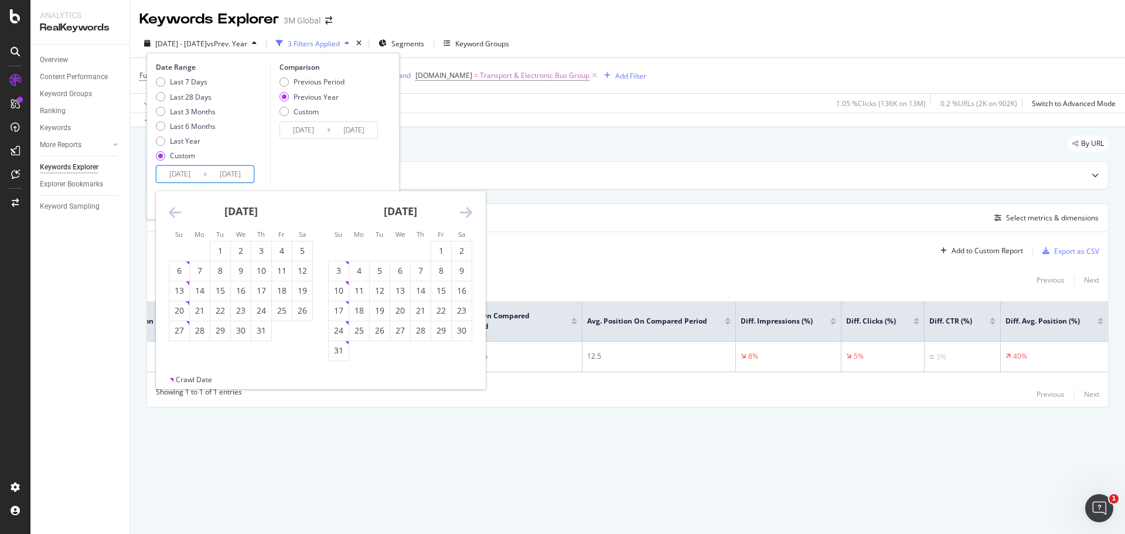
click at [468, 210] on icon "Move forward to switch to the next month." at bounding box center [466, 212] width 12 height 14
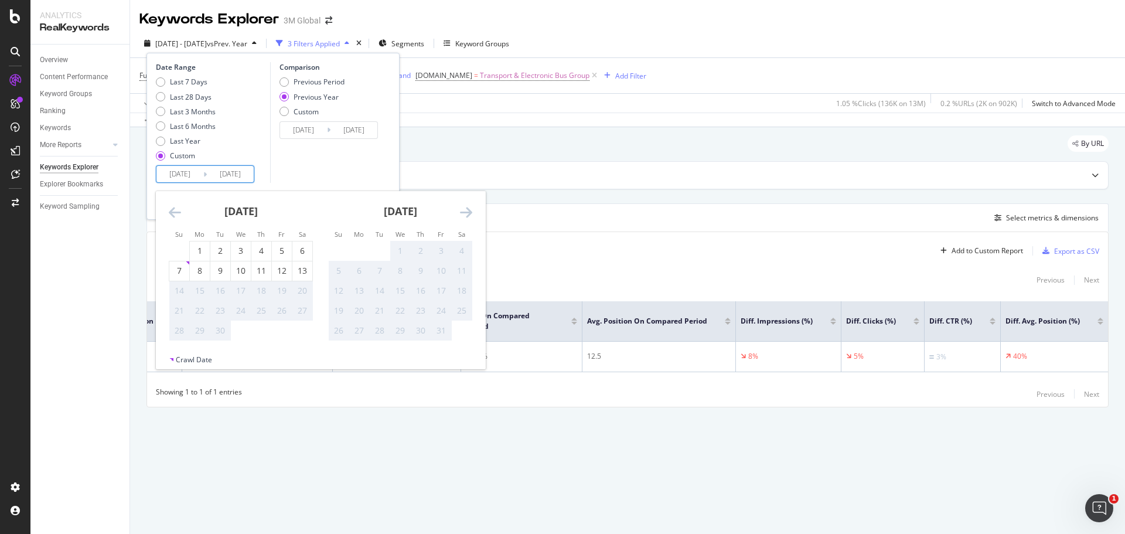
click at [468, 210] on icon "Move forward to switch to the next month." at bounding box center [466, 212] width 12 height 14
click at [175, 210] on icon "Move backward to switch to the previous month." at bounding box center [175, 212] width 12 height 14
click at [185, 272] on div "7" at bounding box center [179, 271] width 20 height 12
type input "[DATE]"
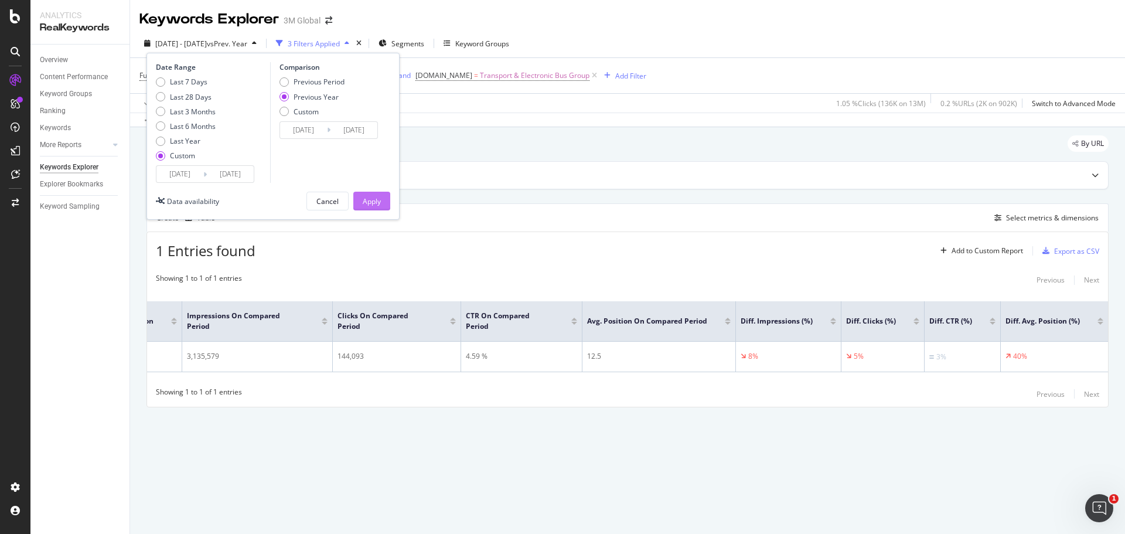
click at [375, 202] on div "Apply" at bounding box center [372, 201] width 18 height 10
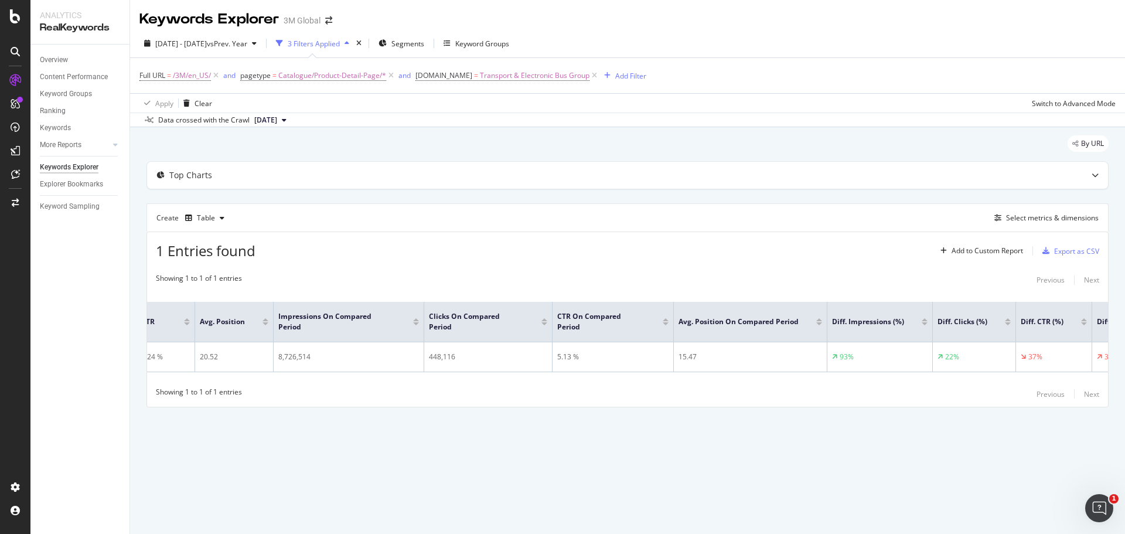
scroll to position [0, 372]
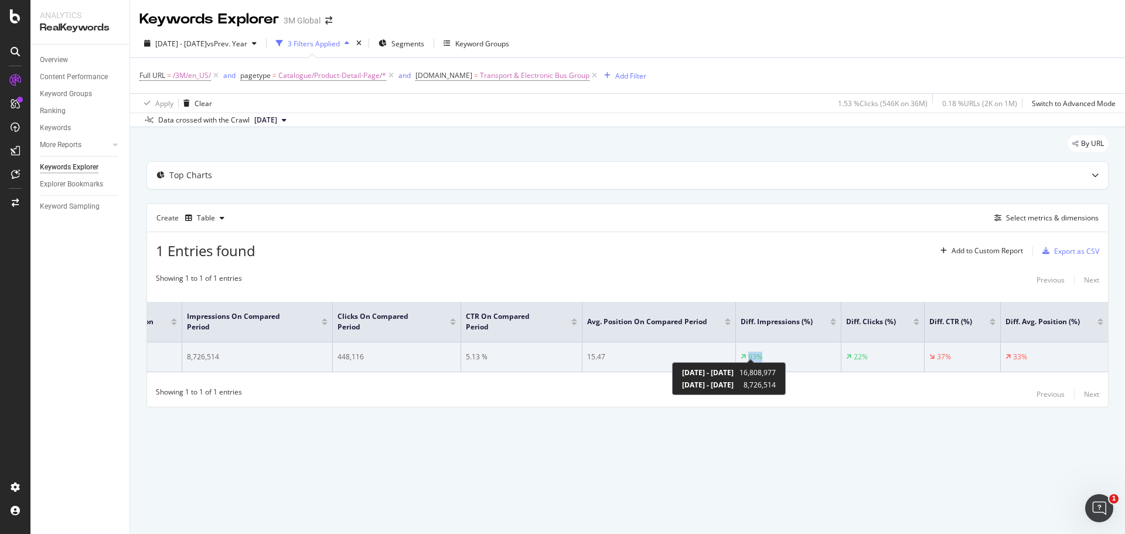
drag, startPoint x: 763, startPoint y: 353, endPoint x: 748, endPoint y: 353, distance: 14.6
click at [748, 353] on div "93%" at bounding box center [789, 357] width 96 height 11
copy div "93%"
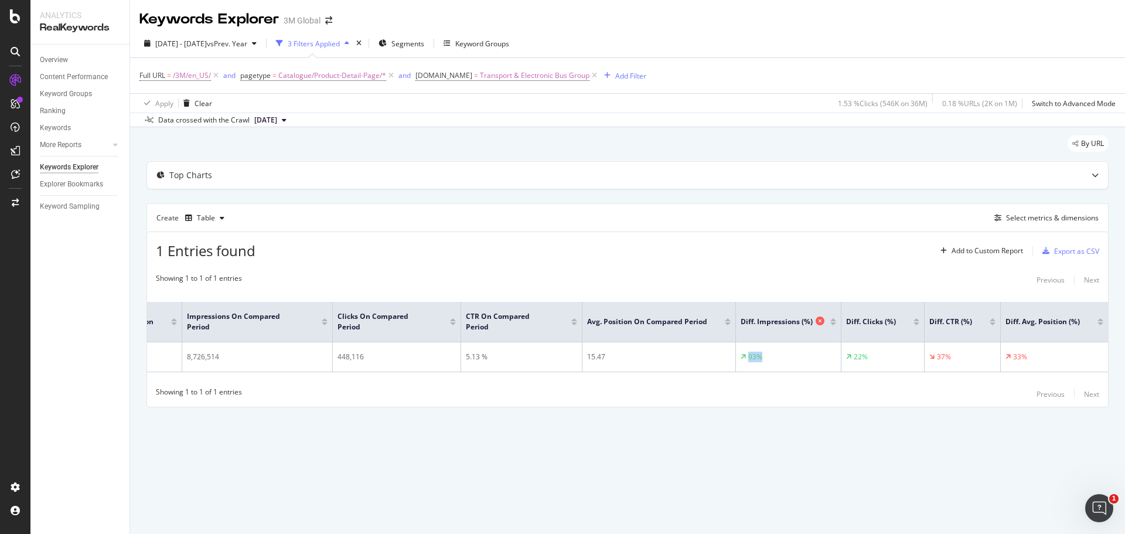
copy div "93%"
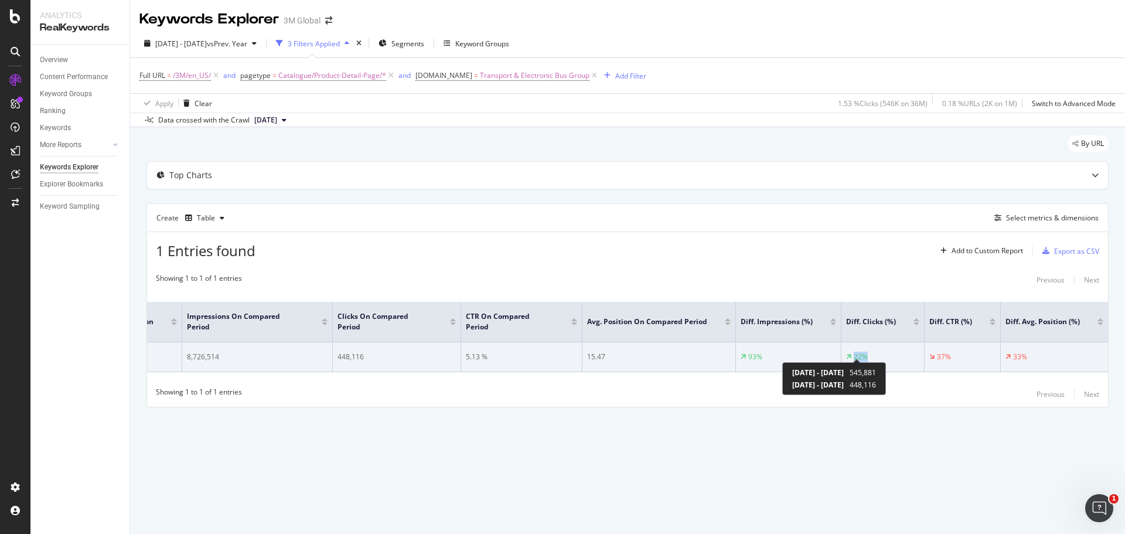
copy div "22%"
drag, startPoint x: 852, startPoint y: 352, endPoint x: 866, endPoint y: 350, distance: 14.1
click at [866, 352] on div "22%" at bounding box center [857, 357] width 22 height 11
